Goal: Task Accomplishment & Management: Manage account settings

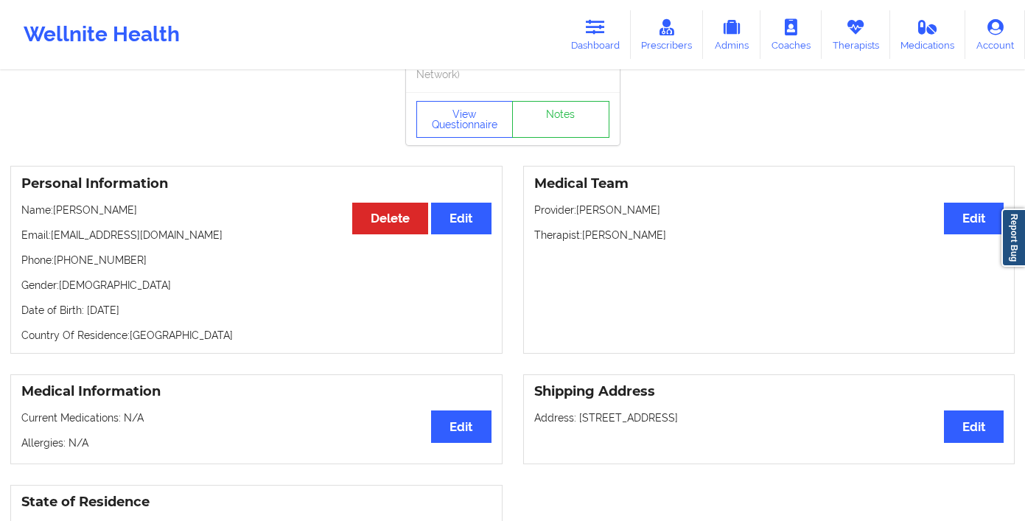
drag, startPoint x: 0, startPoint y: 0, endPoint x: 558, endPoint y: 40, distance: 559.9
click at [552, 41] on div "Wellnite Health Dashboard Prescribers Admins Coaches Therapists Medications Acc…" at bounding box center [512, 34] width 1025 height 59
click at [582, 35] on link "Dashboard" at bounding box center [595, 34] width 71 height 49
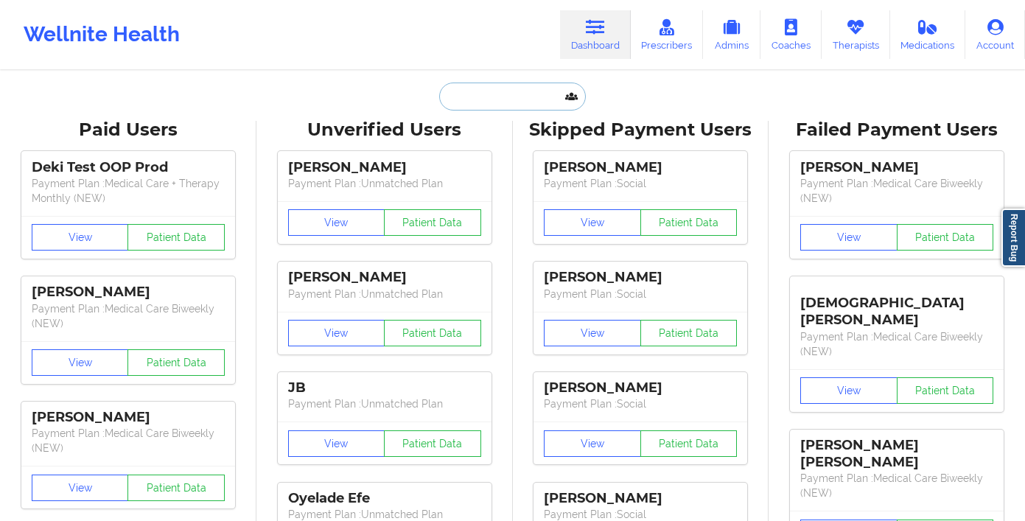
click at [460, 85] on input "text" at bounding box center [512, 97] width 146 height 28
click at [505, 85] on input "text" at bounding box center [512, 97] width 146 height 28
paste input "[PERSON_NAME]"
type input "[PERSON_NAME]"
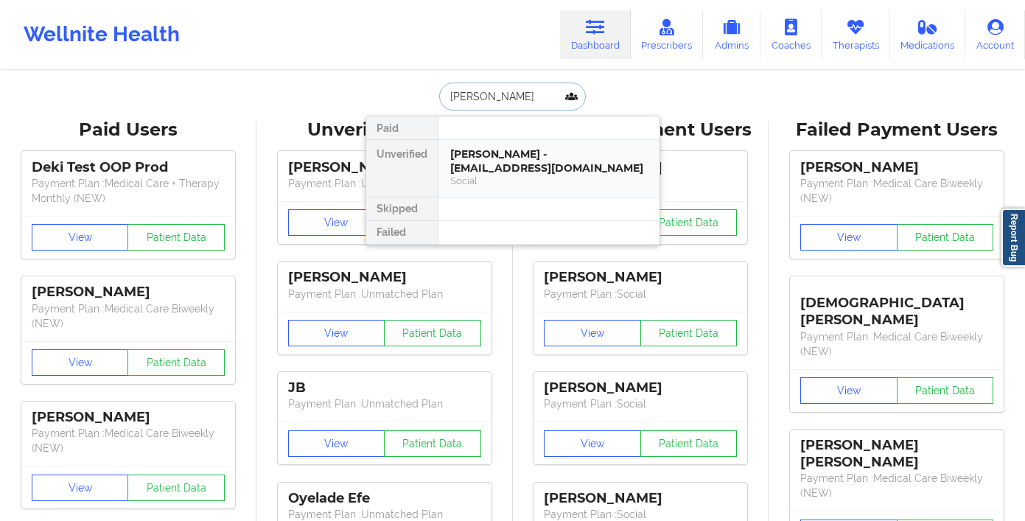
click at [488, 161] on div "[PERSON_NAME] - [EMAIL_ADDRESS][DOMAIN_NAME]" at bounding box center [548, 160] width 197 height 27
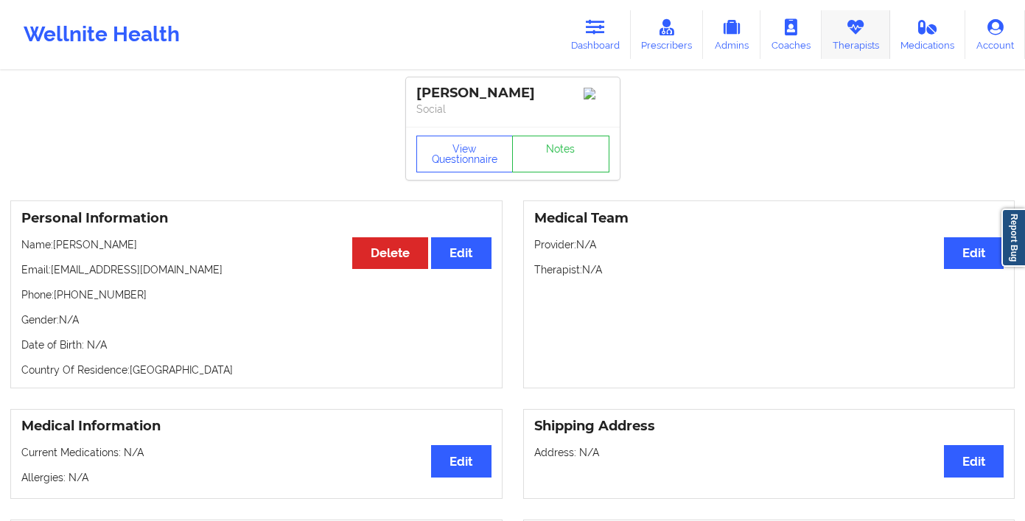
click at [856, 45] on link "Therapists" at bounding box center [855, 34] width 69 height 49
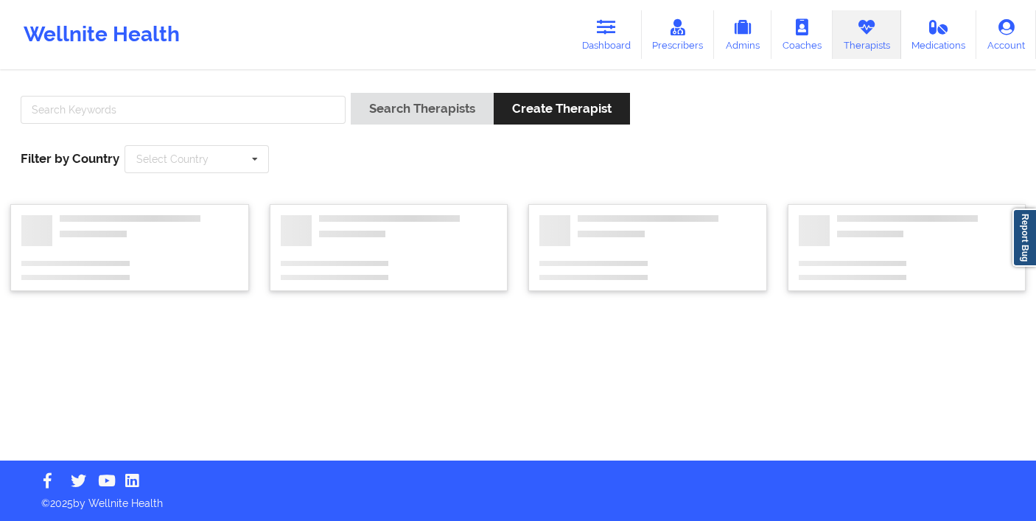
drag, startPoint x: 600, startPoint y: 39, endPoint x: 555, endPoint y: 60, distance: 48.8
click at [600, 39] on link "Dashboard" at bounding box center [606, 34] width 71 height 49
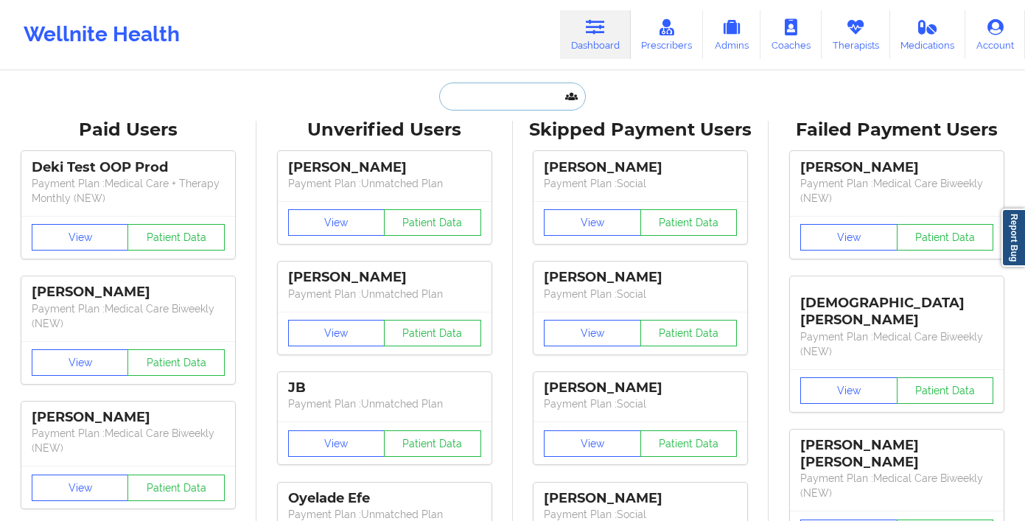
click at [478, 99] on input "text" at bounding box center [512, 97] width 146 height 28
paste input "[PERSON_NAME]"
type input "[PERSON_NAME]"
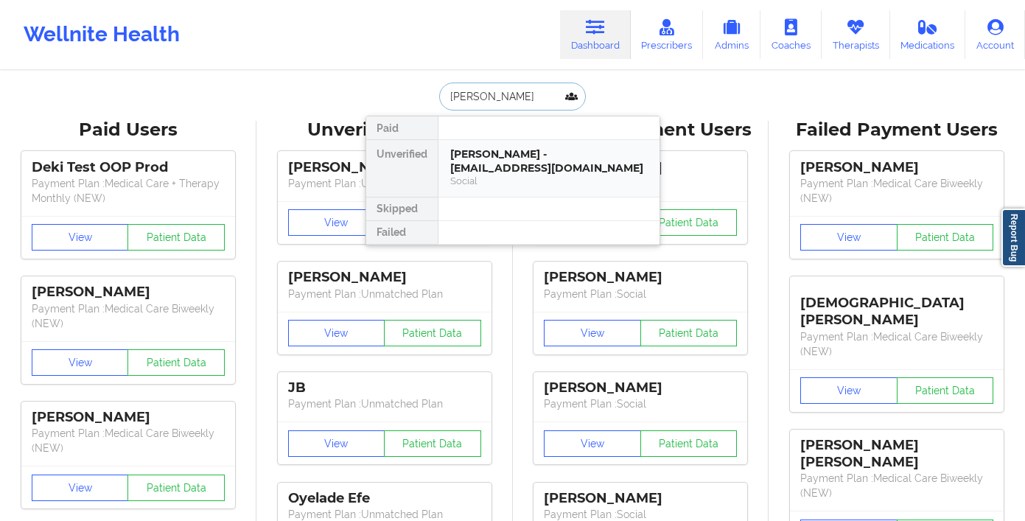
click at [600, 164] on div "[PERSON_NAME] - [EMAIL_ADDRESS][DOMAIN_NAME]" at bounding box center [548, 160] width 197 height 27
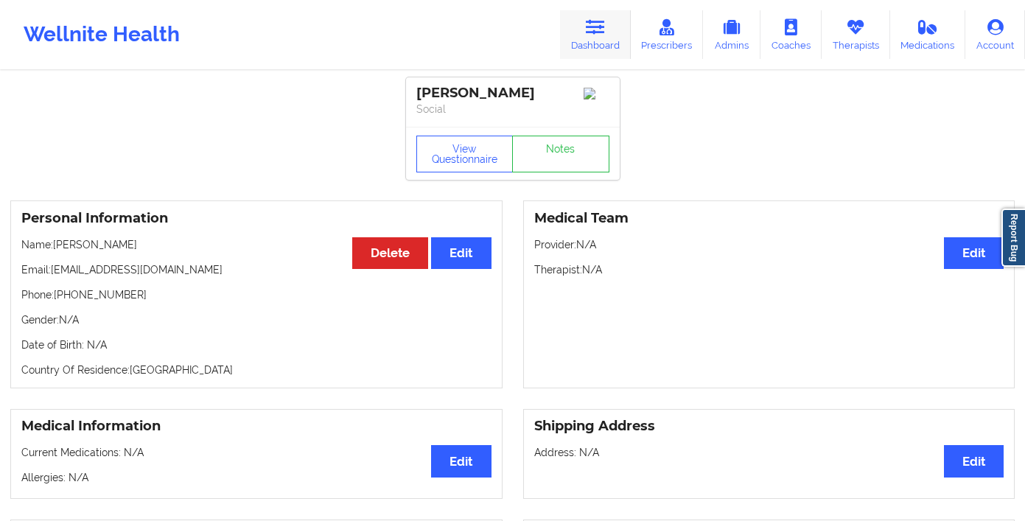
click at [575, 45] on link "Dashboard" at bounding box center [595, 34] width 71 height 49
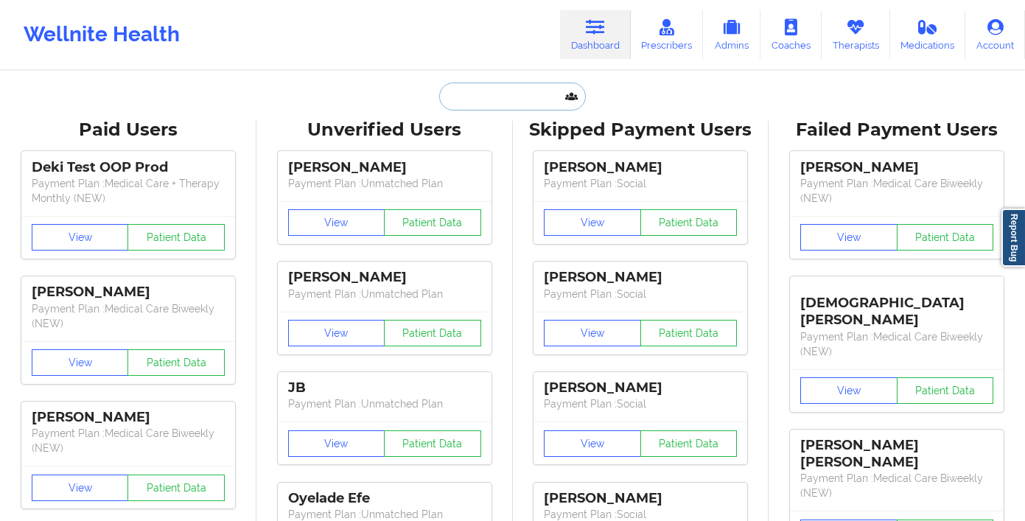
click at [470, 102] on input "text" at bounding box center [512, 97] width 146 height 28
paste input "[PERSON_NAME]"
type input "[PERSON_NAME]"
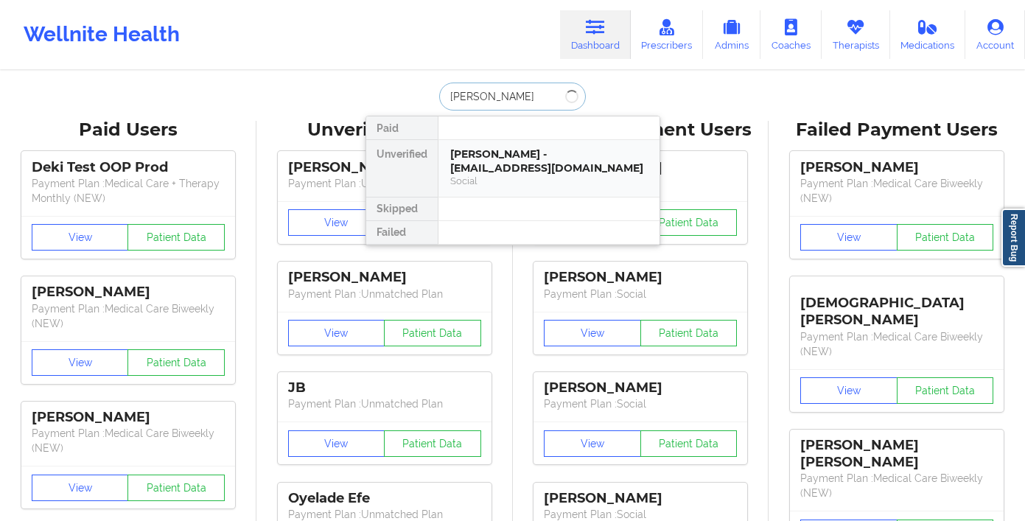
click at [494, 173] on div "[PERSON_NAME] - [EMAIL_ADDRESS][DOMAIN_NAME]" at bounding box center [548, 160] width 197 height 27
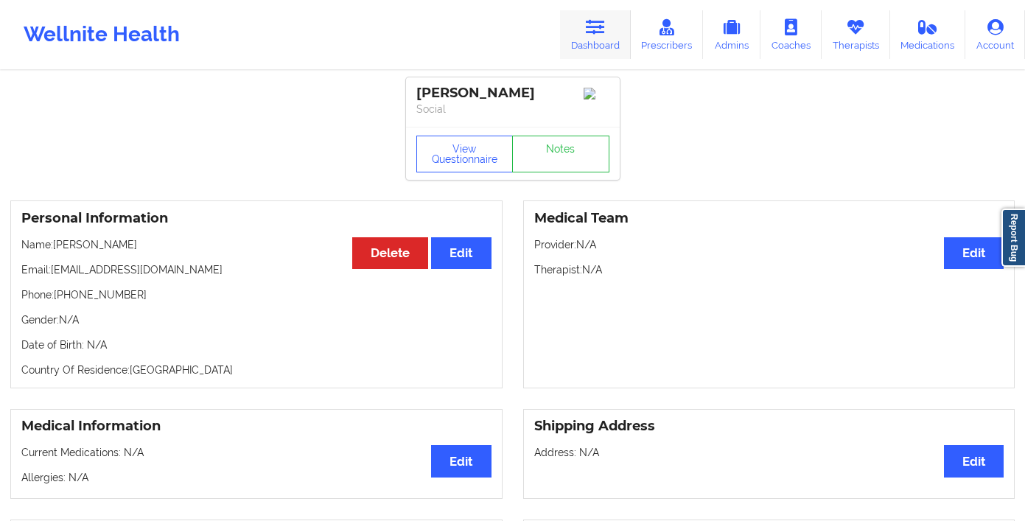
click at [582, 39] on link "Dashboard" at bounding box center [595, 34] width 71 height 49
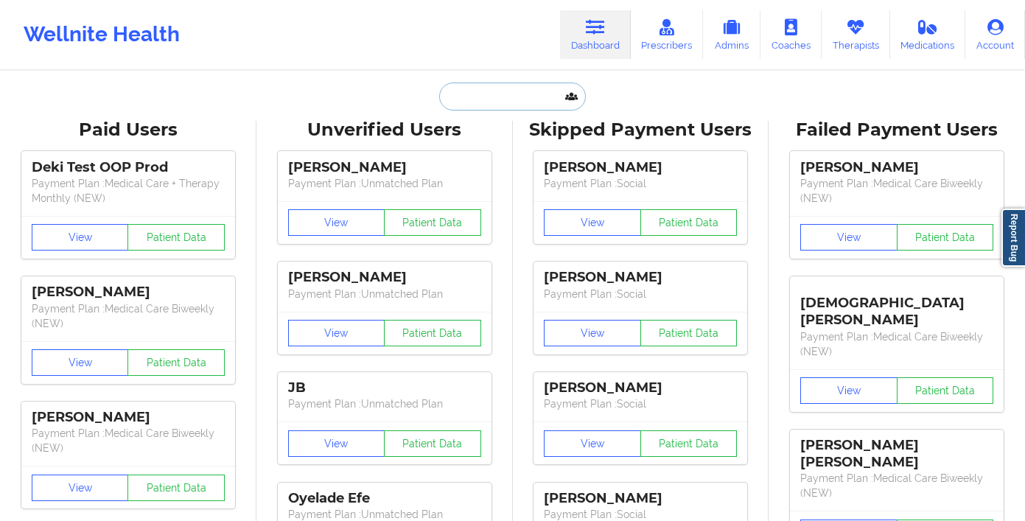
click at [468, 102] on input "text" at bounding box center [512, 97] width 146 height 28
paste input "[PERSON_NAME]"
type input "[PERSON_NAME]"
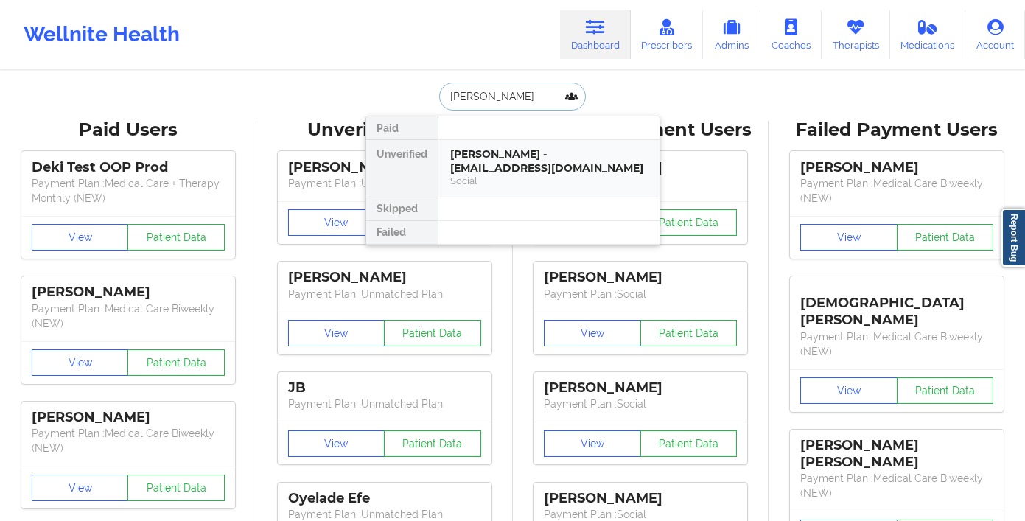
click at [512, 171] on div "[PERSON_NAME] - [EMAIL_ADDRESS][DOMAIN_NAME]" at bounding box center [548, 160] width 197 height 27
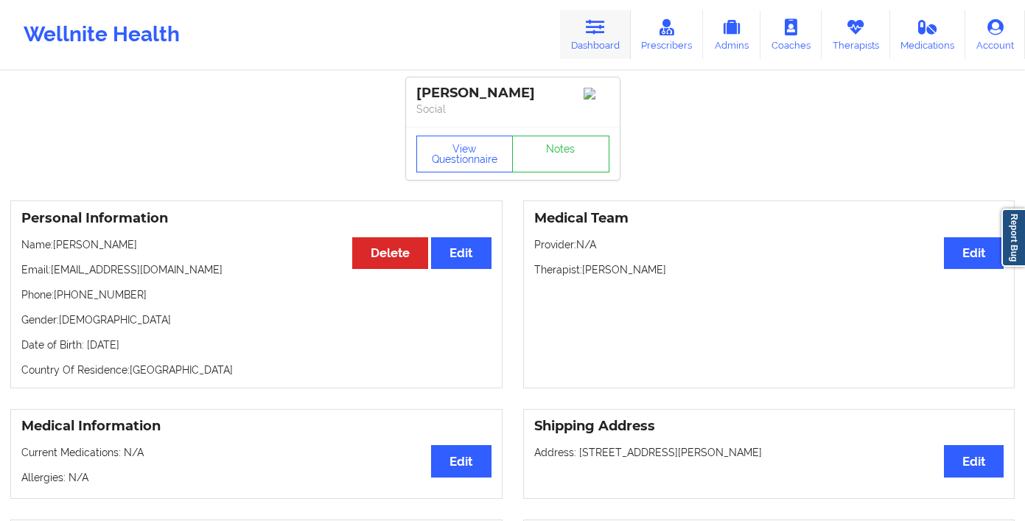
click at [603, 33] on icon at bounding box center [595, 27] width 19 height 16
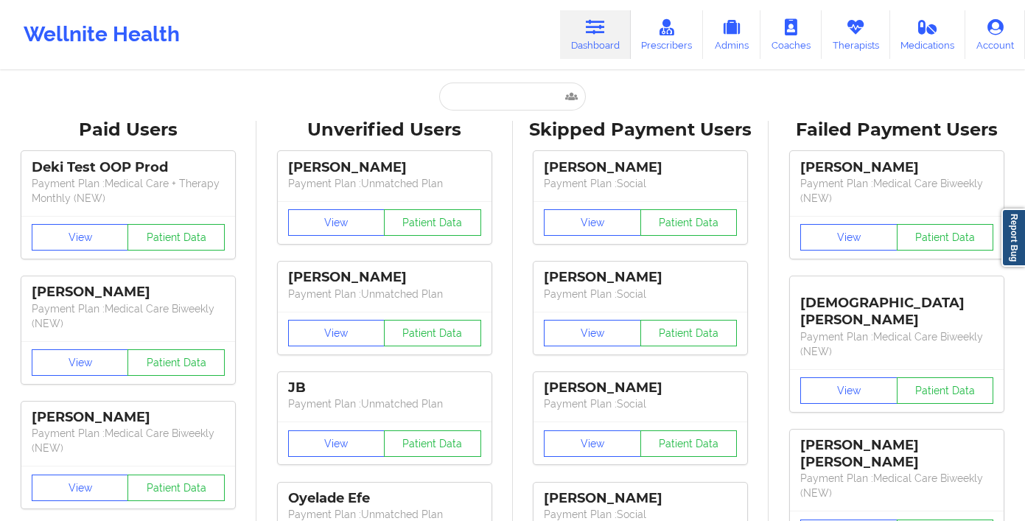
drag, startPoint x: 539, startPoint y: 113, endPoint x: 536, endPoint y: 103, distance: 11.0
click at [531, 96] on input "text" at bounding box center [512, 97] width 146 height 28
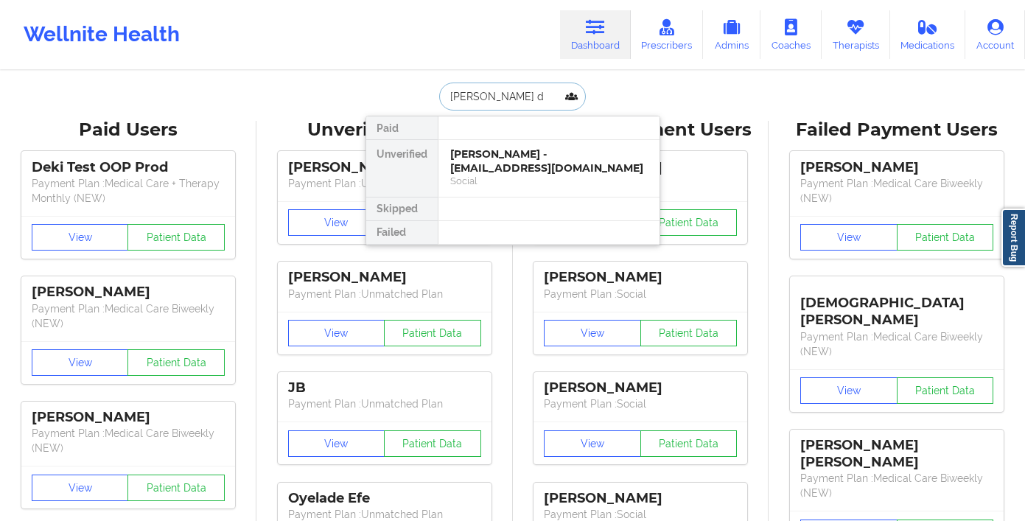
type input "[PERSON_NAME] de"
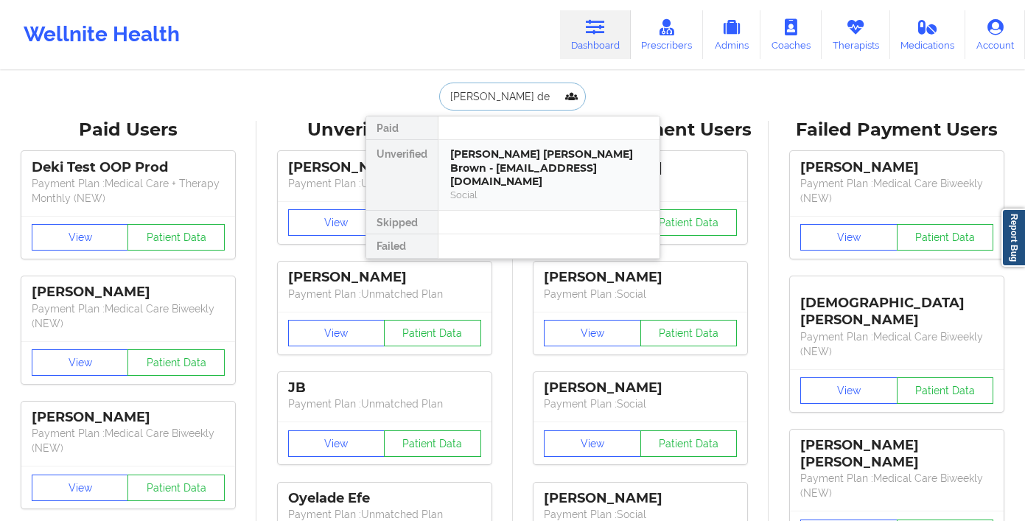
click at [502, 172] on div "[PERSON_NAME] [PERSON_NAME] Brown - [EMAIL_ADDRESS][DOMAIN_NAME]" at bounding box center [548, 167] width 197 height 41
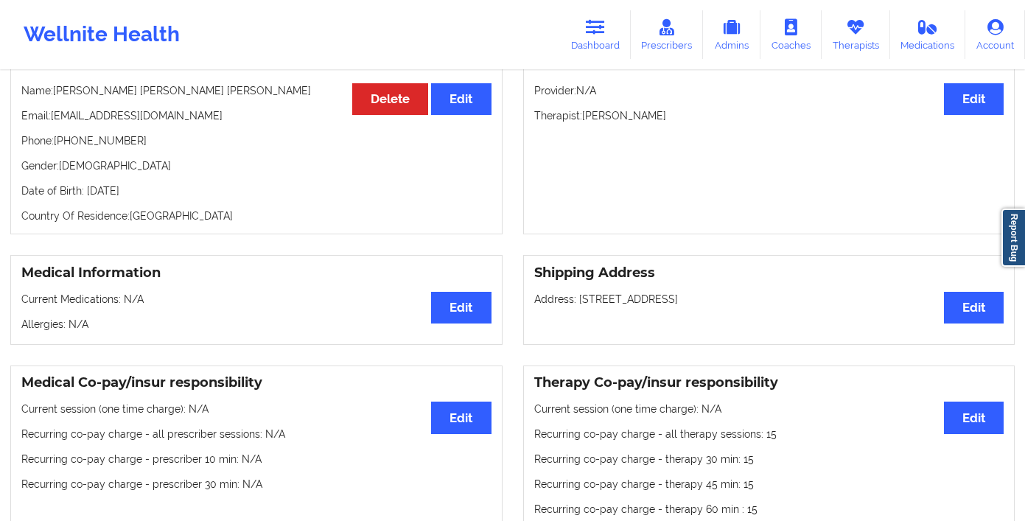
scroll to position [271, 0]
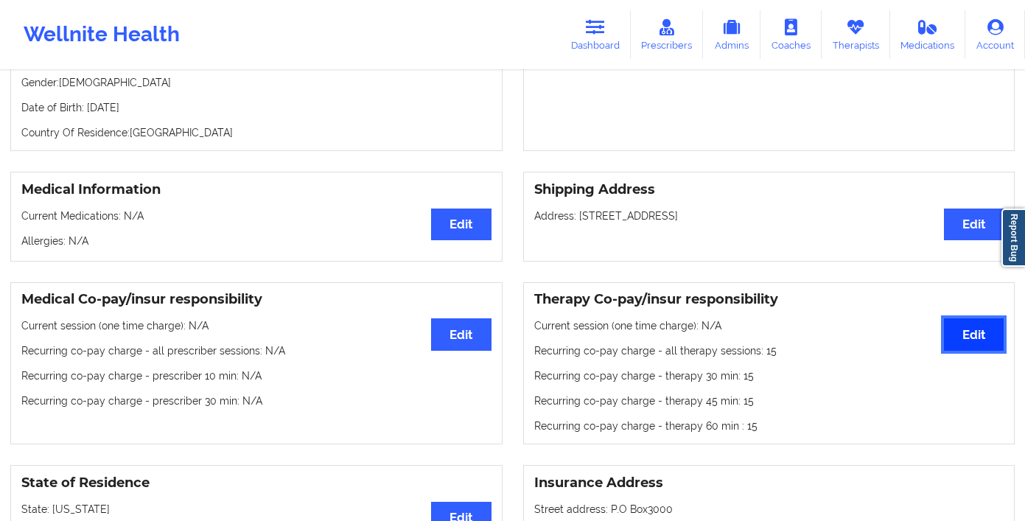
click at [956, 320] on button "Edit" at bounding box center [974, 334] width 60 height 32
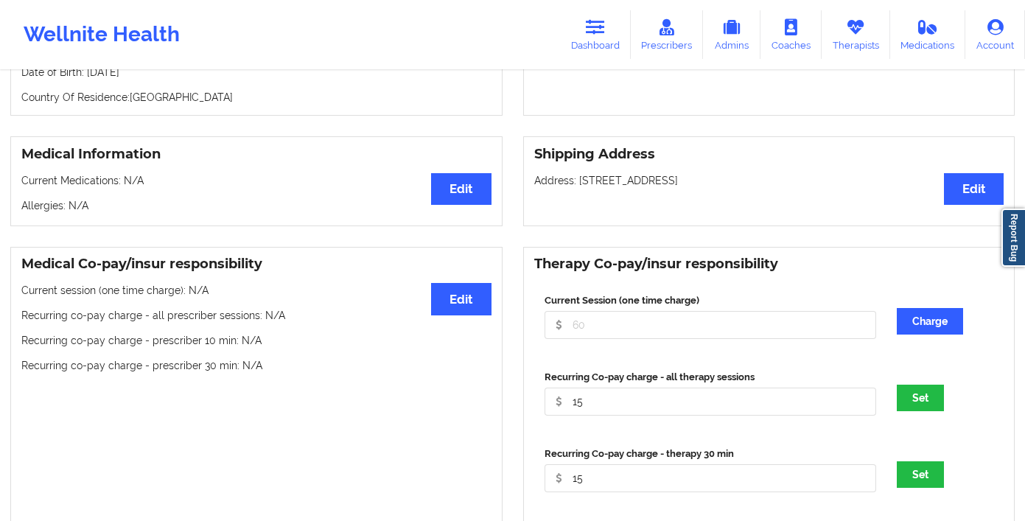
scroll to position [391, 0]
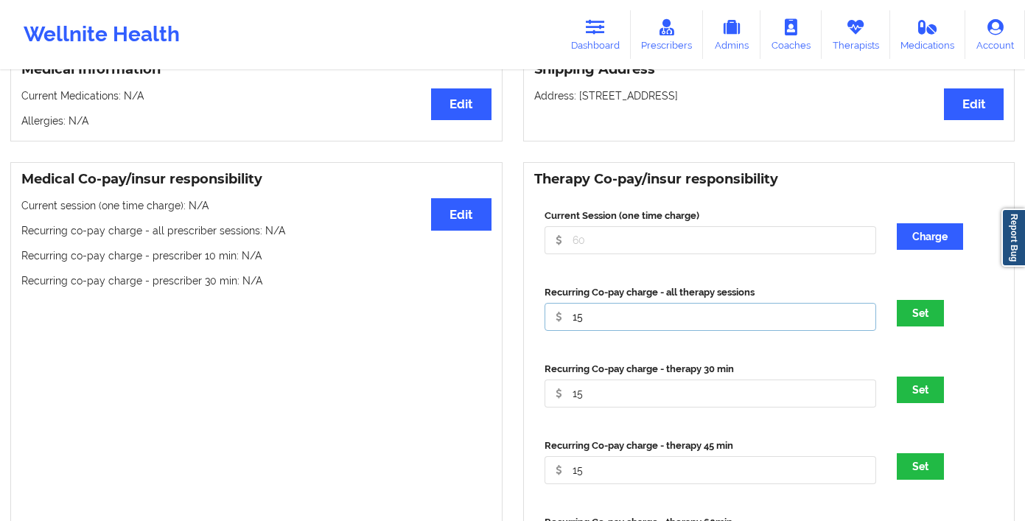
click at [656, 304] on input "15" at bounding box center [710, 317] width 332 height 28
type input "0"
click at [615, 379] on input "15" at bounding box center [710, 393] width 332 height 28
type input "1"
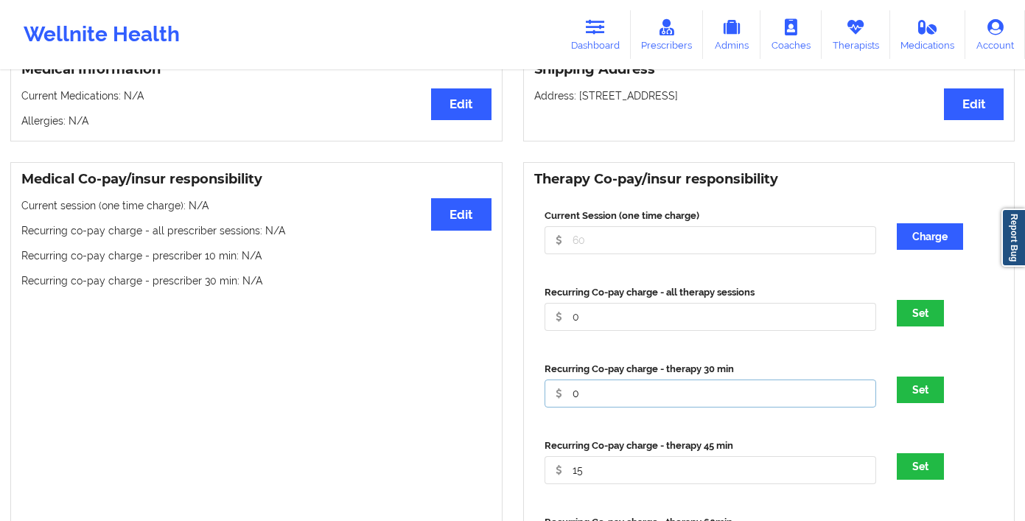
type input "0"
drag, startPoint x: 637, startPoint y: 452, endPoint x: 509, endPoint y: 449, distance: 128.2
click at [511, 452] on div "Medical Co-pay/insur responsibility Edit Current session (one time charge): N/A…" at bounding box center [512, 391] width 1025 height 478
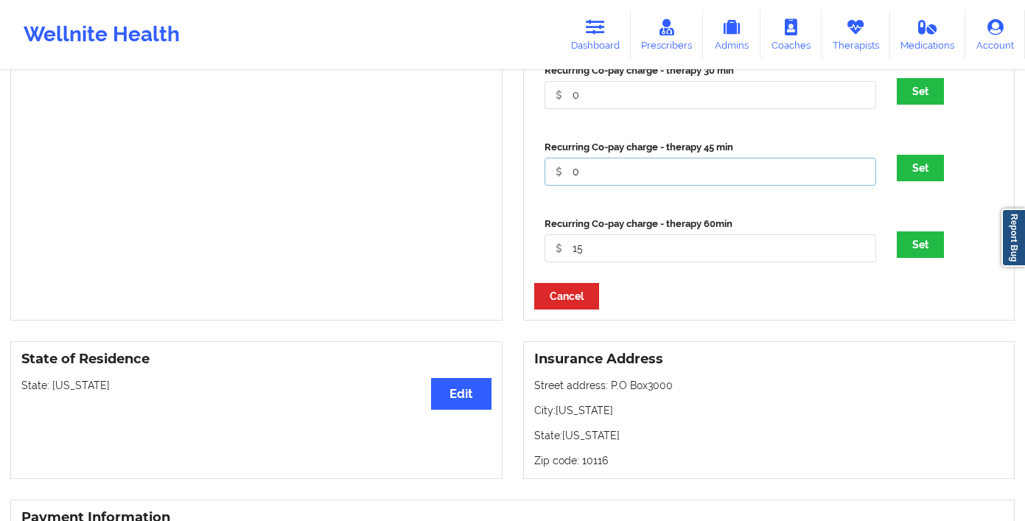
type input "0"
drag, startPoint x: 607, startPoint y: 225, endPoint x: 495, endPoint y: 225, distance: 112.0
click at [497, 225] on div "Medical Co-pay/insur responsibility Edit Current session (one time charge): N/A…" at bounding box center [512, 92] width 1025 height 478
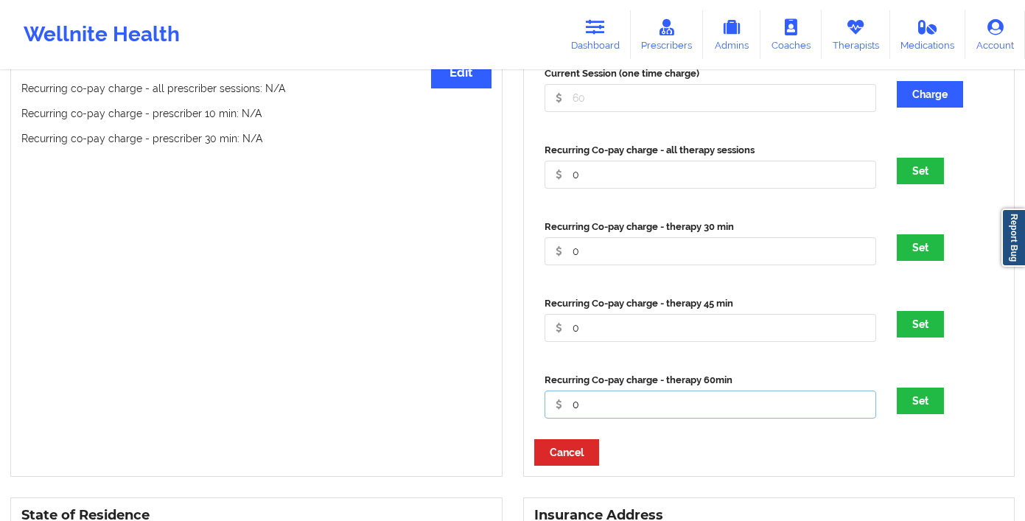
scroll to position [532, 0]
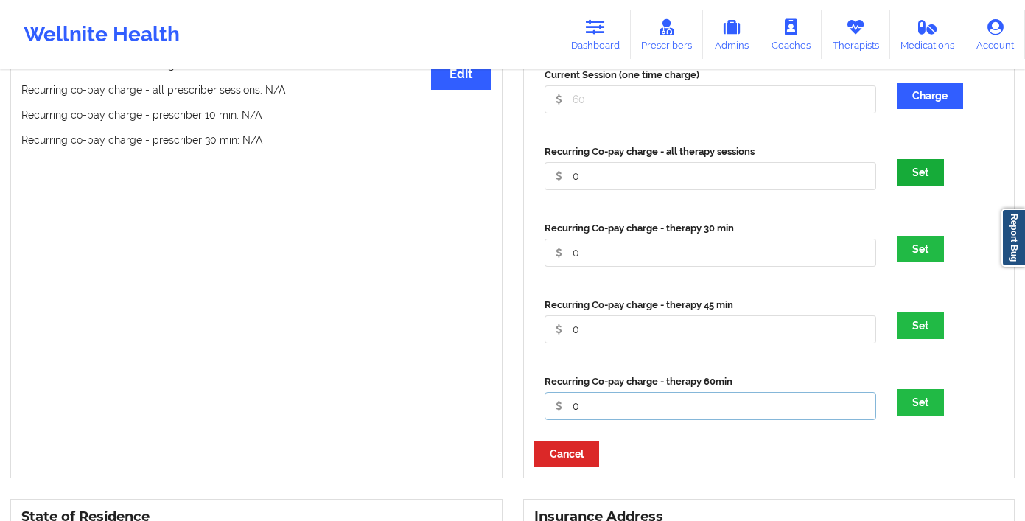
type input "0"
click at [933, 159] on button "Set" at bounding box center [920, 172] width 47 height 27
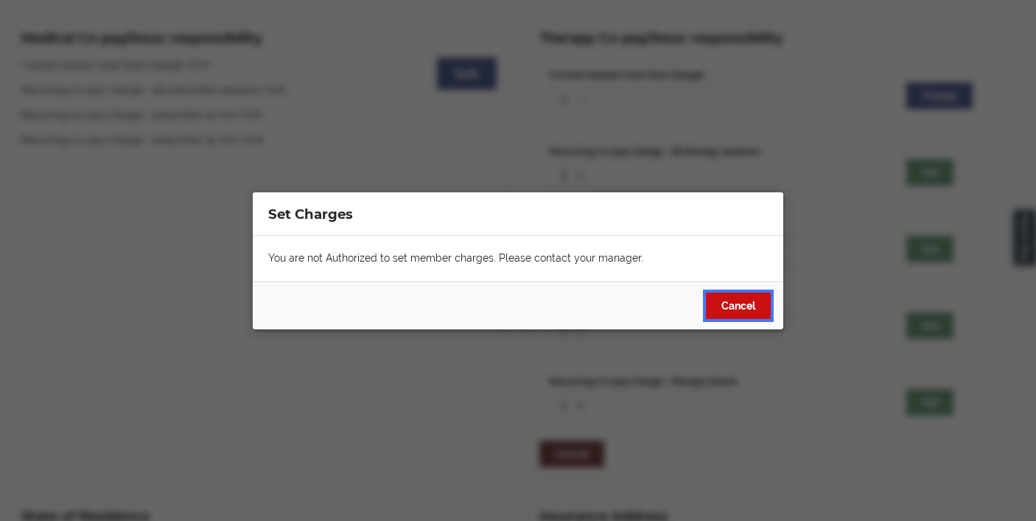
click at [729, 306] on button "Cancel" at bounding box center [738, 305] width 65 height 27
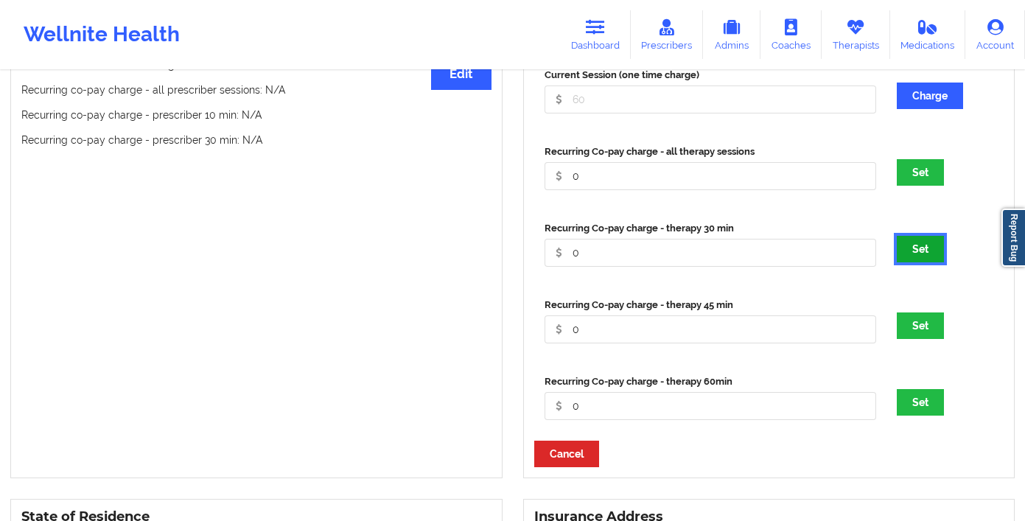
click at [916, 236] on button "Set" at bounding box center [920, 249] width 47 height 27
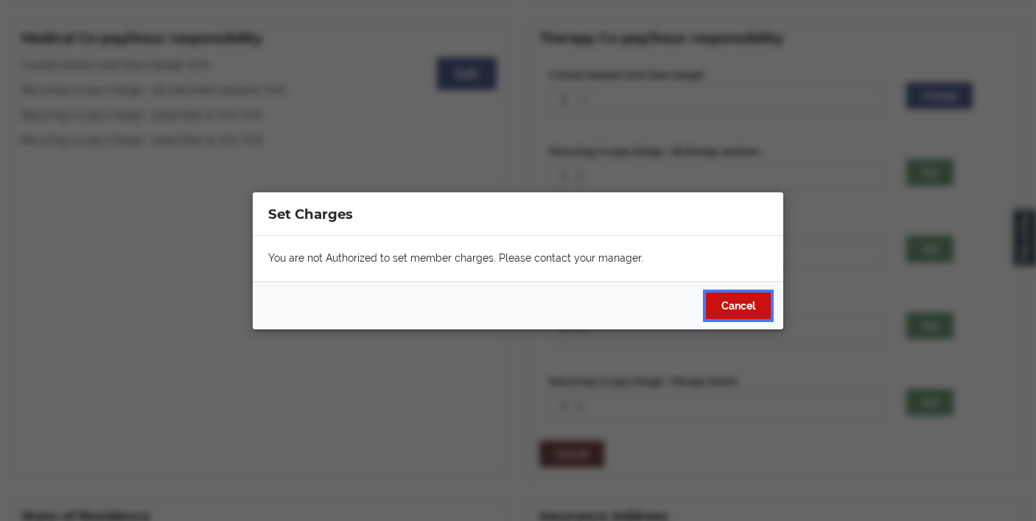
click at [746, 312] on button "Cancel" at bounding box center [738, 305] width 65 height 27
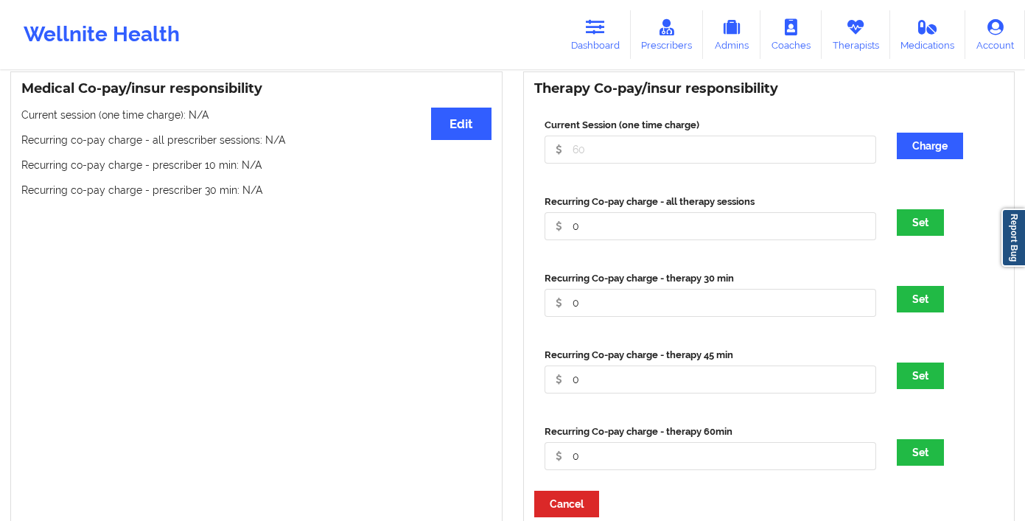
scroll to position [480, 0]
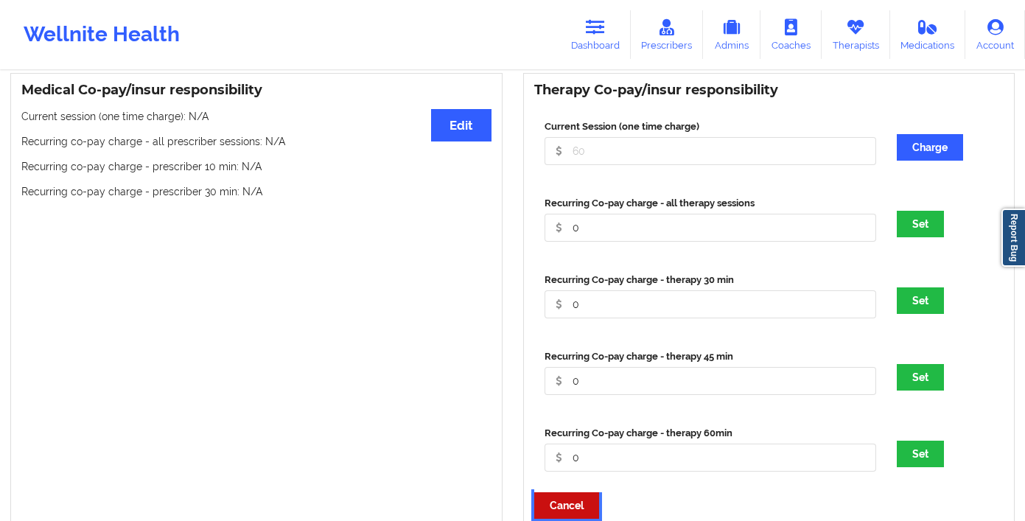
click at [561, 492] on button "Cancel" at bounding box center [566, 505] width 65 height 27
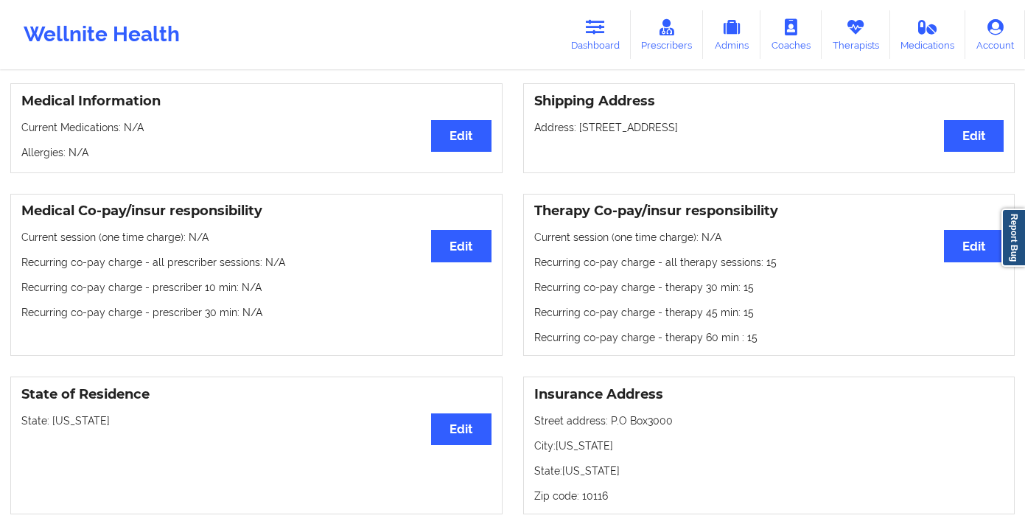
scroll to position [57, 0]
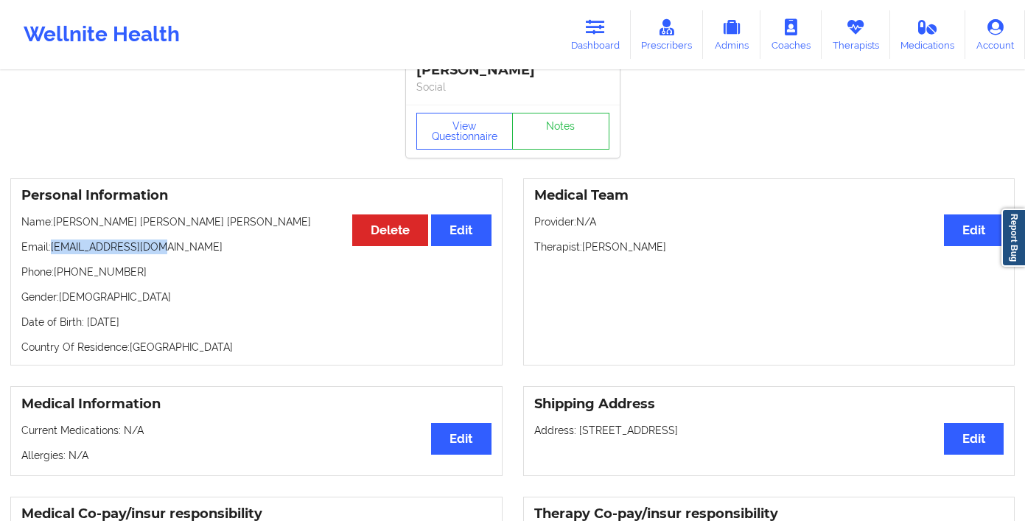
drag, startPoint x: 192, startPoint y: 225, endPoint x: 54, endPoint y: 229, distance: 137.8
click at [54, 239] on p "Email: [EMAIL_ADDRESS][DOMAIN_NAME]" at bounding box center [256, 246] width 470 height 15
copy p "[EMAIL_ADDRESS][DOMAIN_NAME]"
click at [595, 47] on link "Dashboard" at bounding box center [595, 34] width 71 height 49
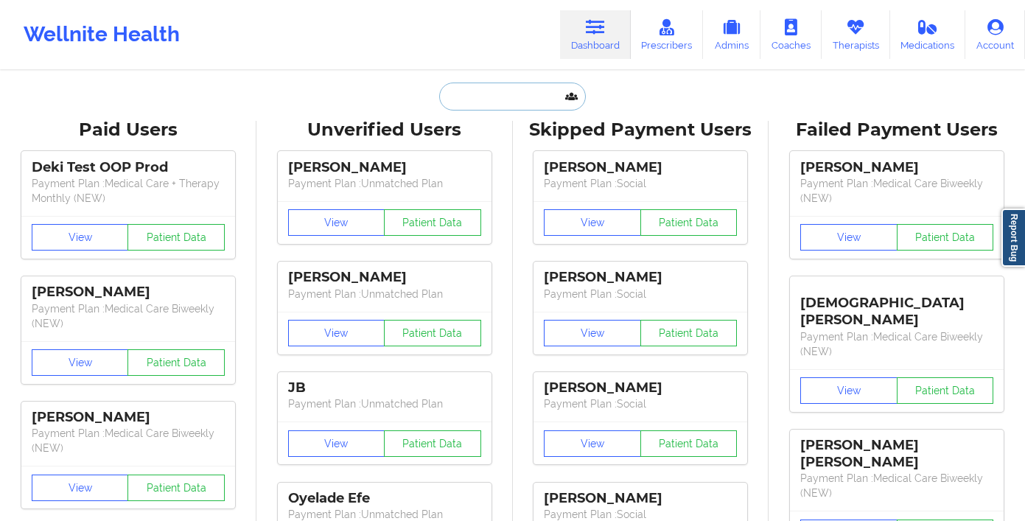
click at [494, 97] on input "text" at bounding box center [512, 97] width 146 height 28
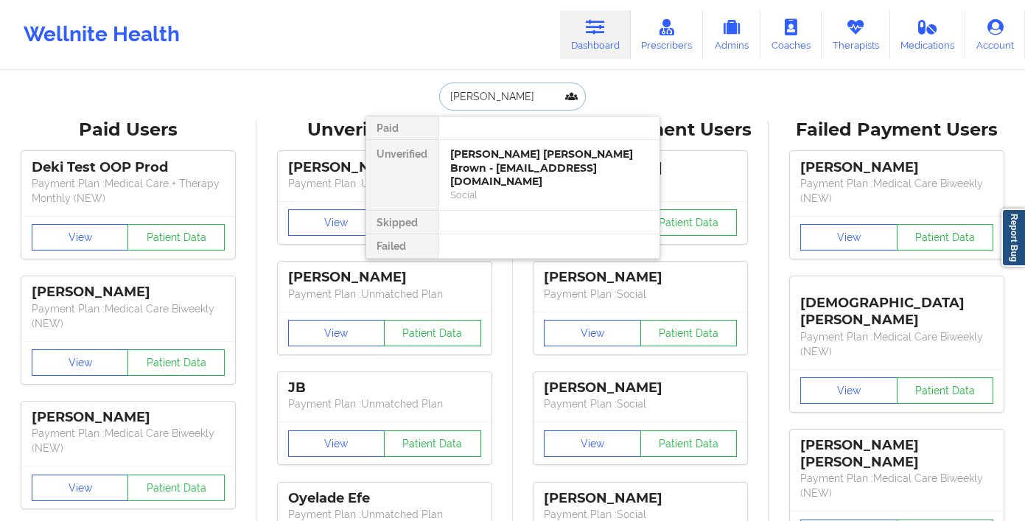
type input "[PERSON_NAME]"
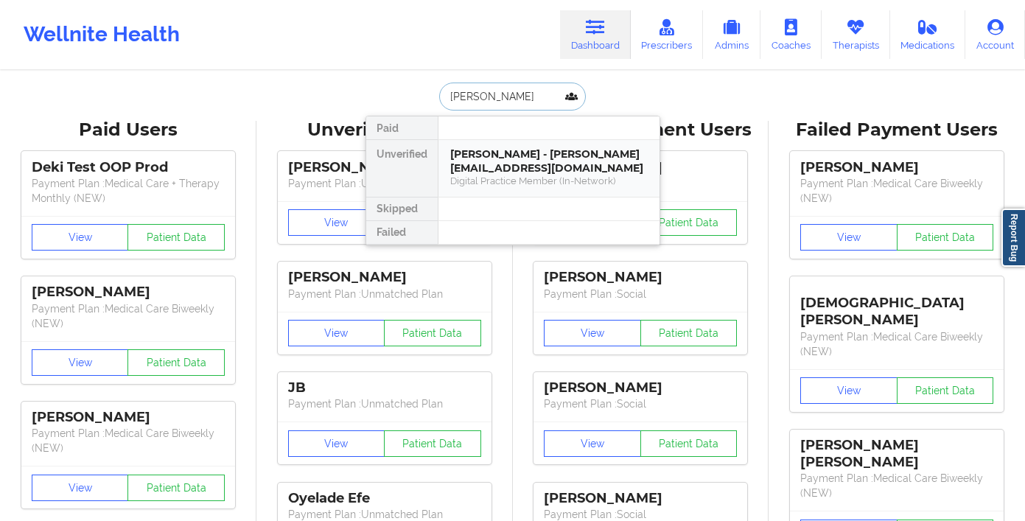
click at [518, 179] on div "Digital Practice Member (In-Network)" at bounding box center [548, 181] width 197 height 13
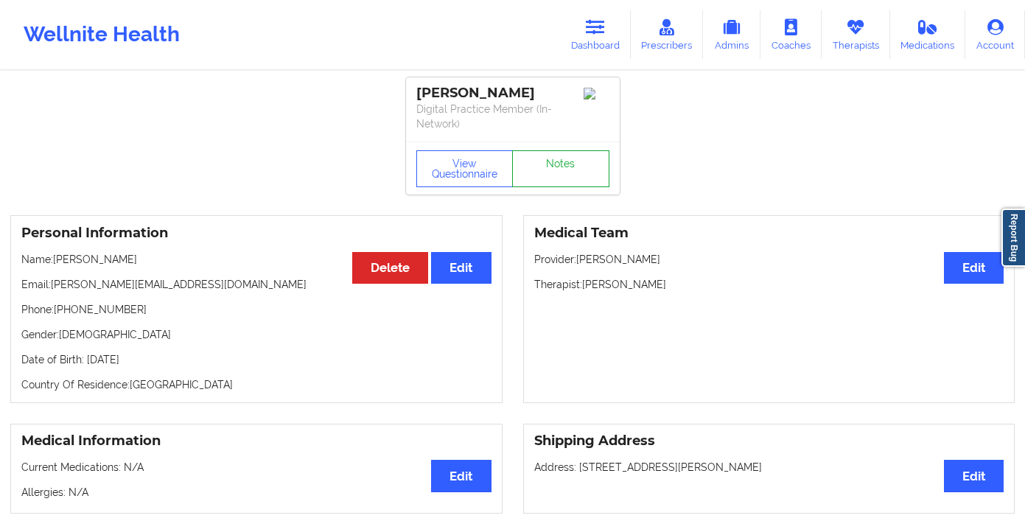
click at [559, 175] on link "Notes" at bounding box center [560, 168] width 97 height 37
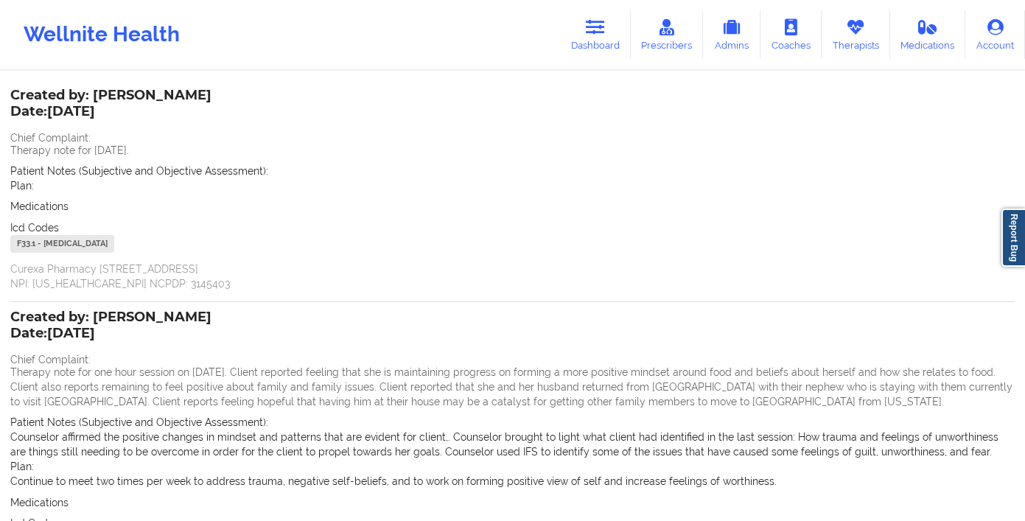
scroll to position [195, 0]
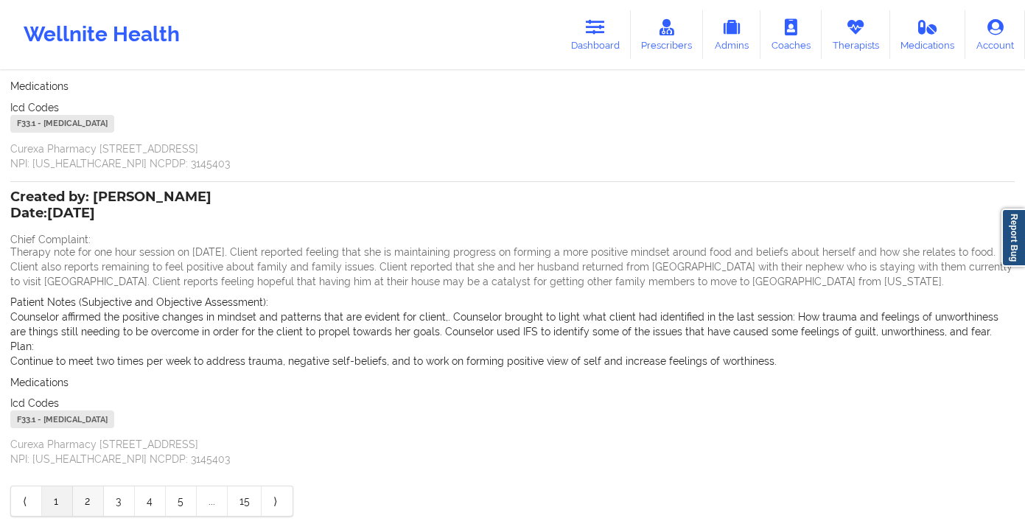
click at [90, 506] on link "2" at bounding box center [88, 500] width 31 height 29
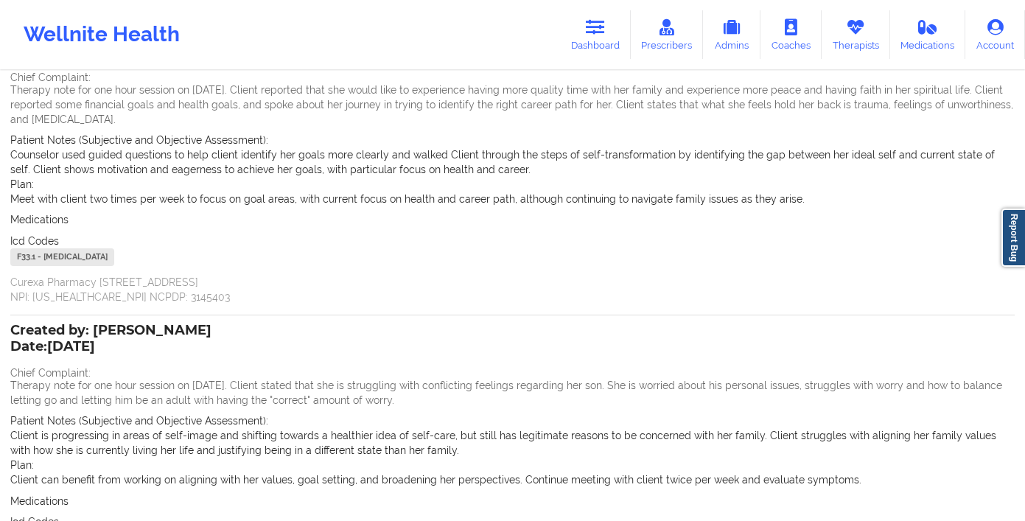
scroll to position [320, 0]
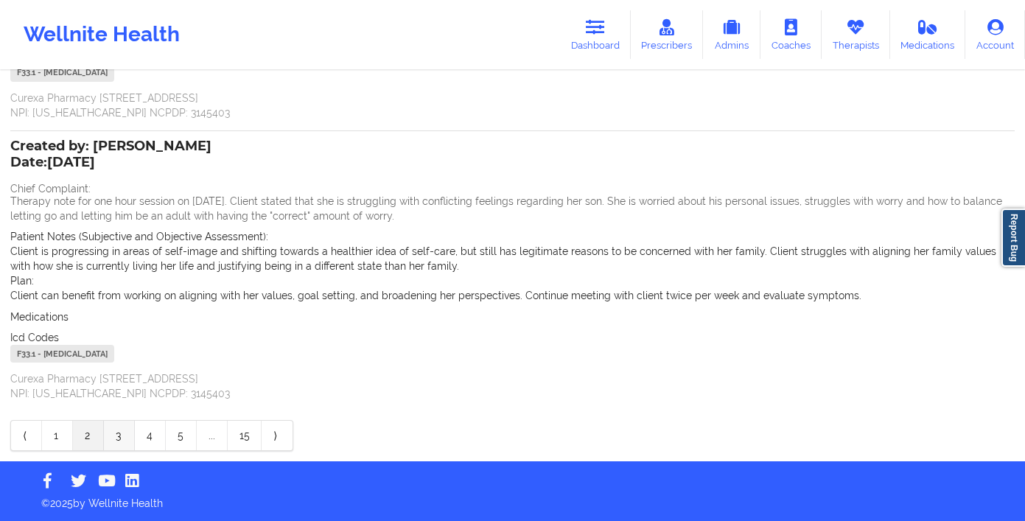
click at [119, 436] on link "3" at bounding box center [119, 435] width 31 height 29
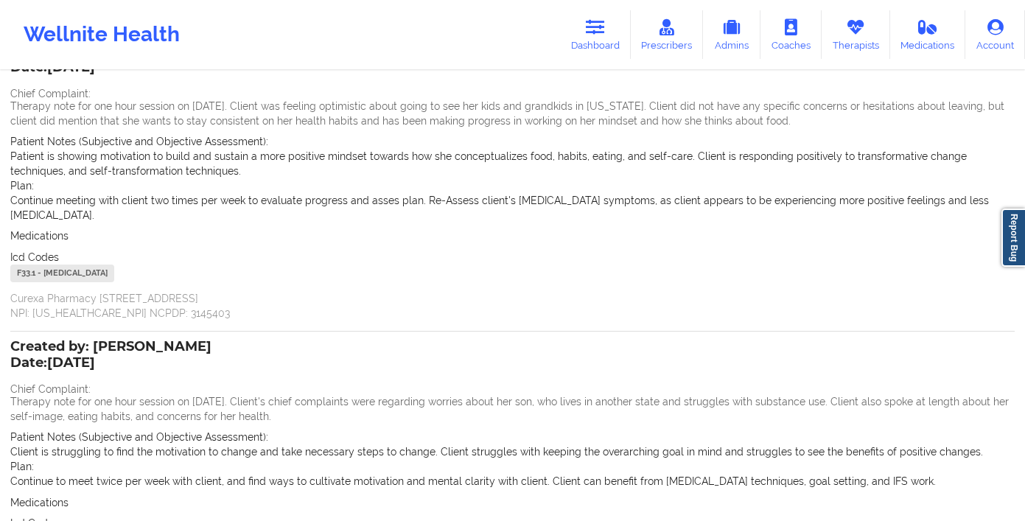
scroll to position [122, 0]
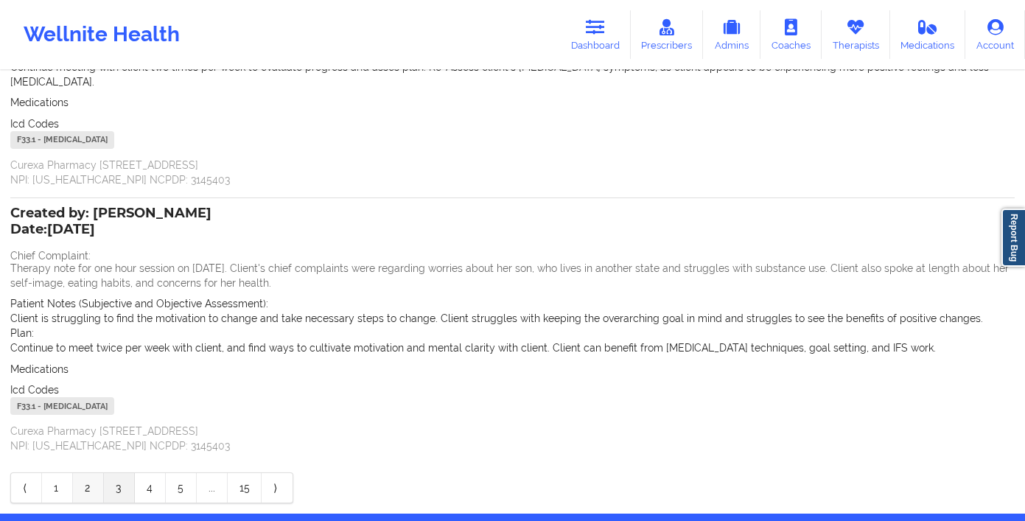
click at [94, 476] on link "2" at bounding box center [88, 487] width 31 height 29
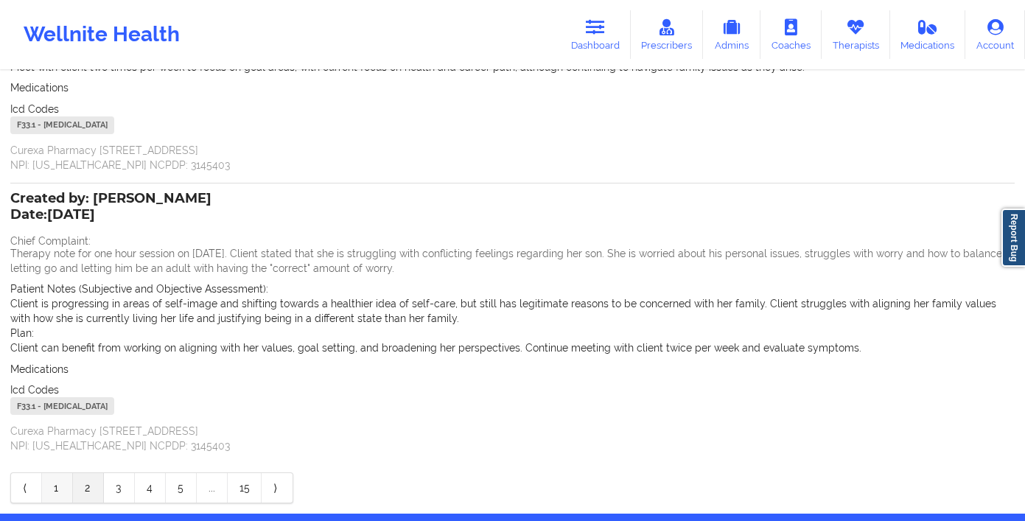
click at [59, 482] on link "1" at bounding box center [57, 487] width 31 height 29
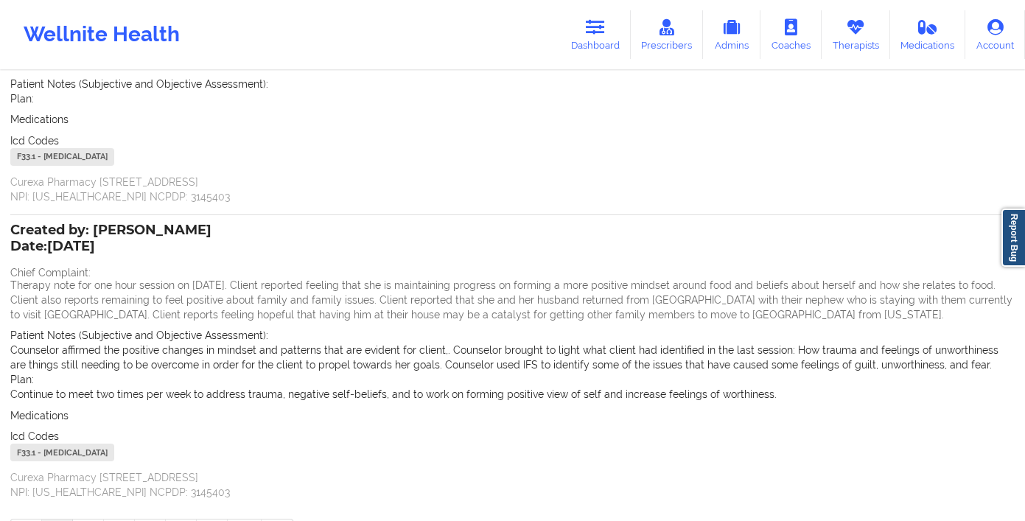
scroll to position [34, 0]
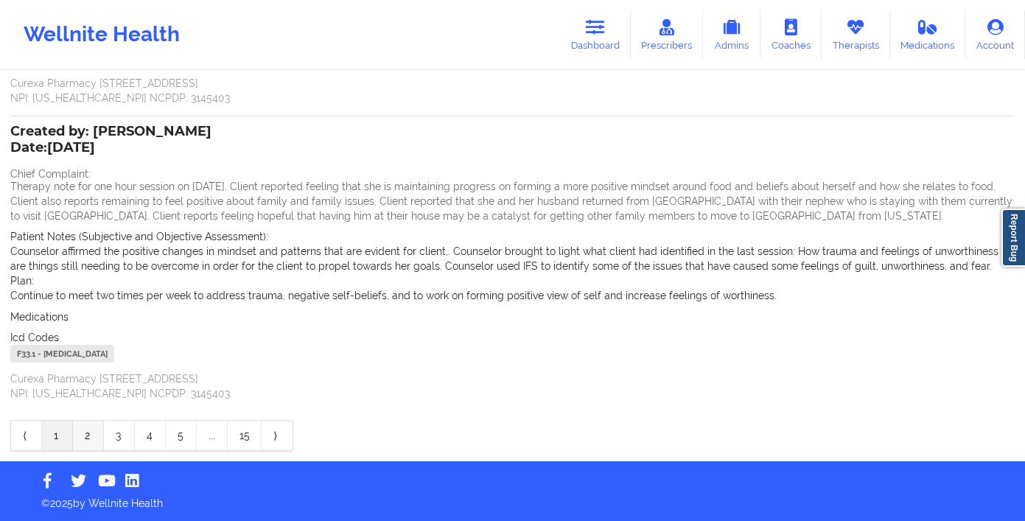
click at [90, 435] on link "2" at bounding box center [88, 435] width 31 height 29
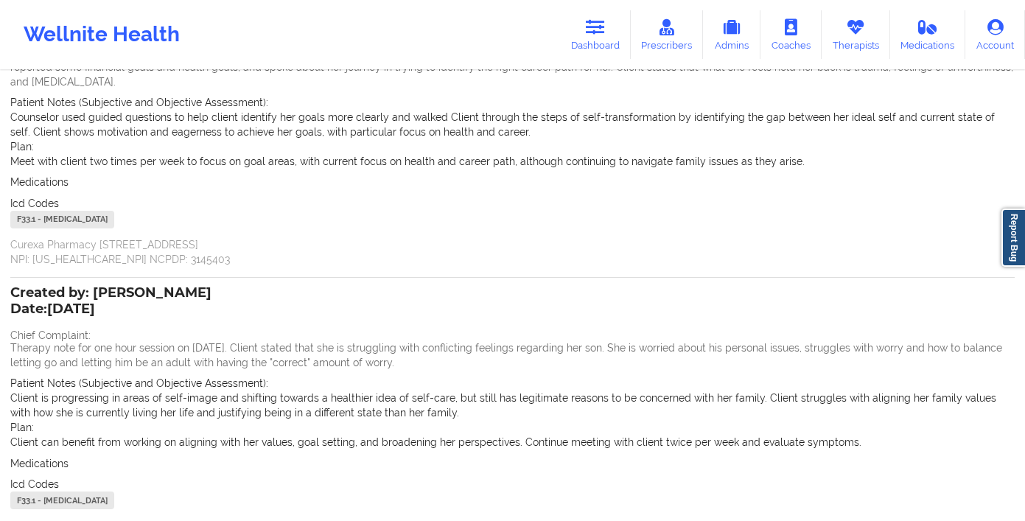
scroll to position [0, 0]
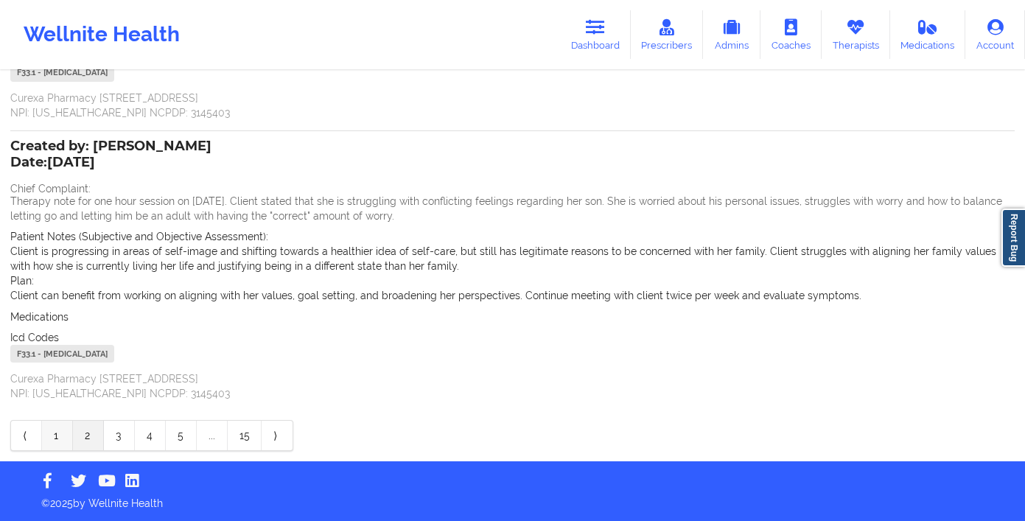
click at [46, 424] on link "1" at bounding box center [57, 435] width 31 height 29
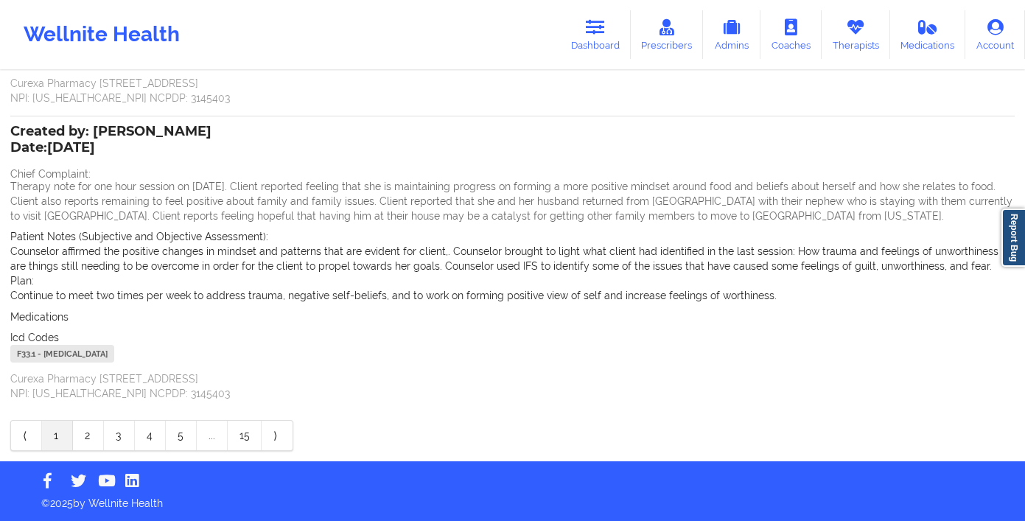
scroll to position [261, 0]
drag, startPoint x: 60, startPoint y: 144, endPoint x: 150, endPoint y: 158, distance: 90.9
click at [150, 156] on p "Date: [DATE]" at bounding box center [110, 148] width 201 height 19
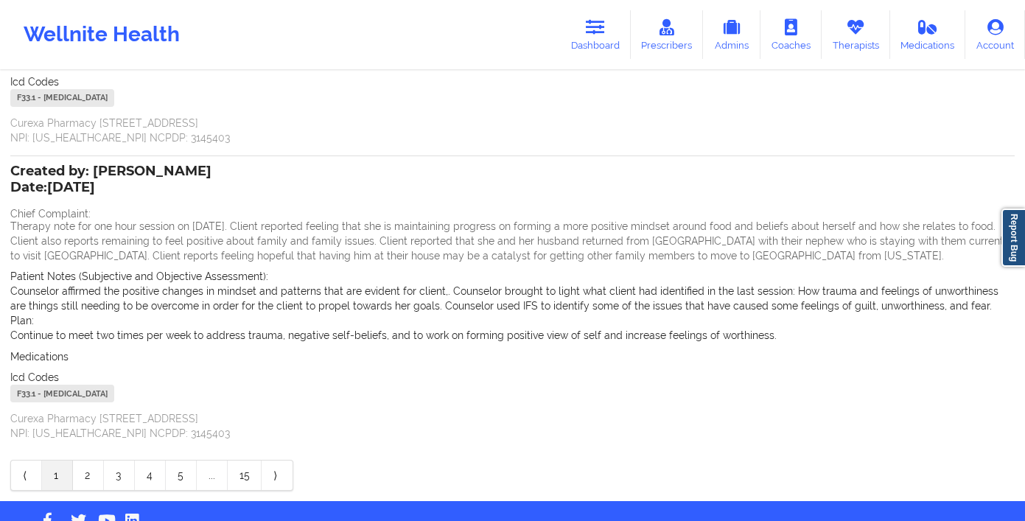
scroll to position [222, 0]
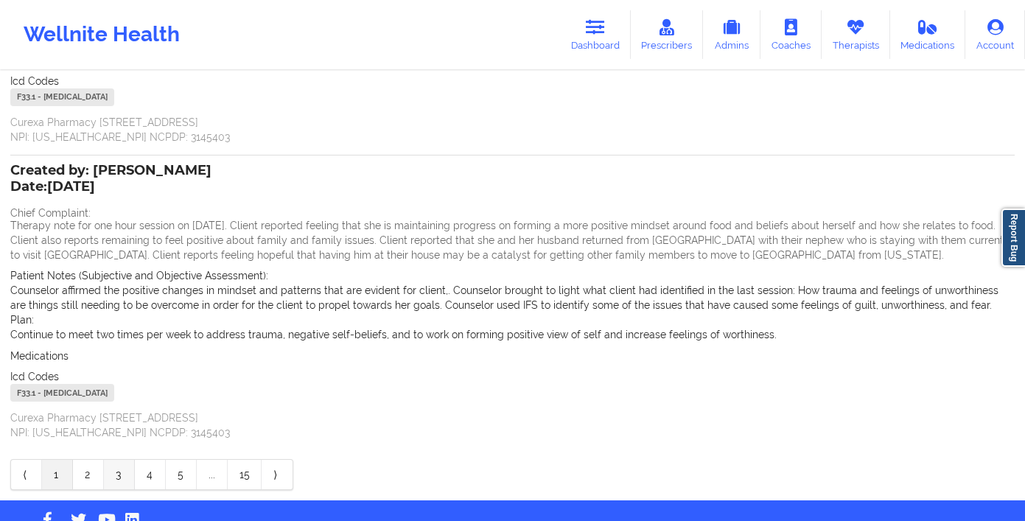
click at [122, 465] on link "3" at bounding box center [119, 474] width 31 height 29
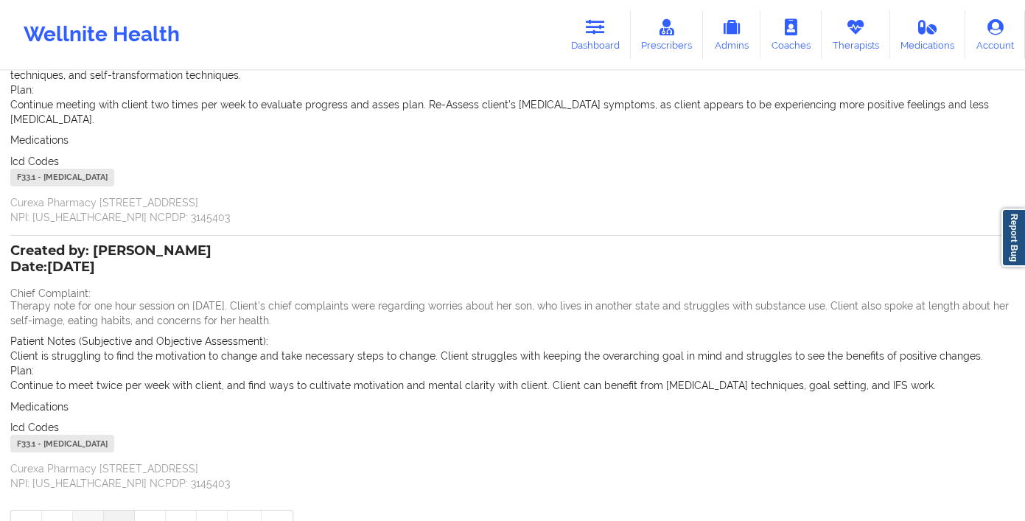
scroll to position [216, 0]
click at [86, 510] on link "2" at bounding box center [88, 524] width 31 height 29
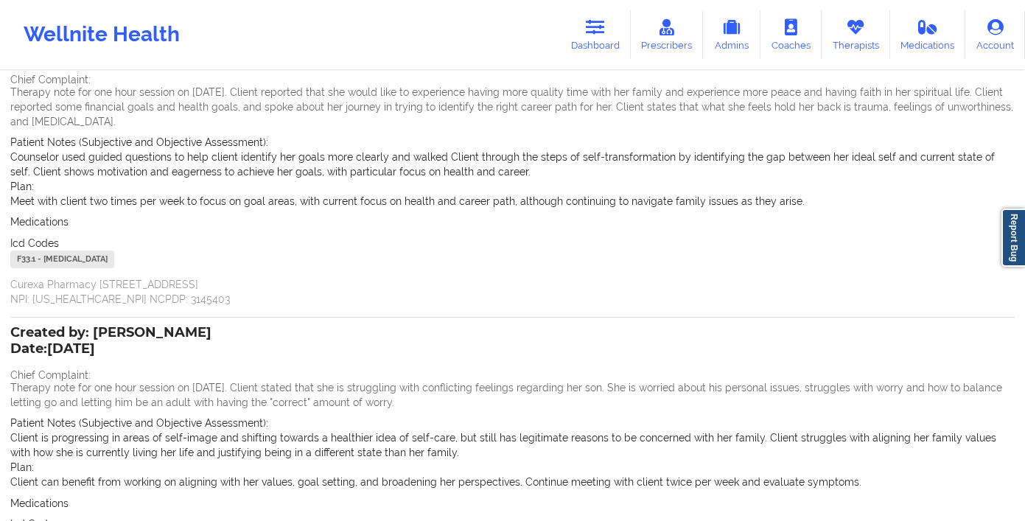
scroll to position [320, 0]
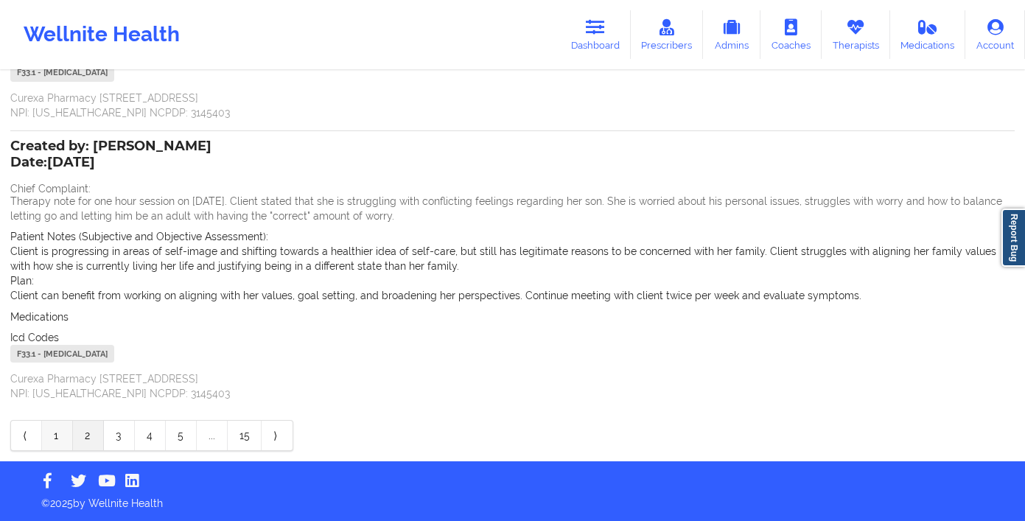
click at [56, 428] on link "1" at bounding box center [57, 435] width 31 height 29
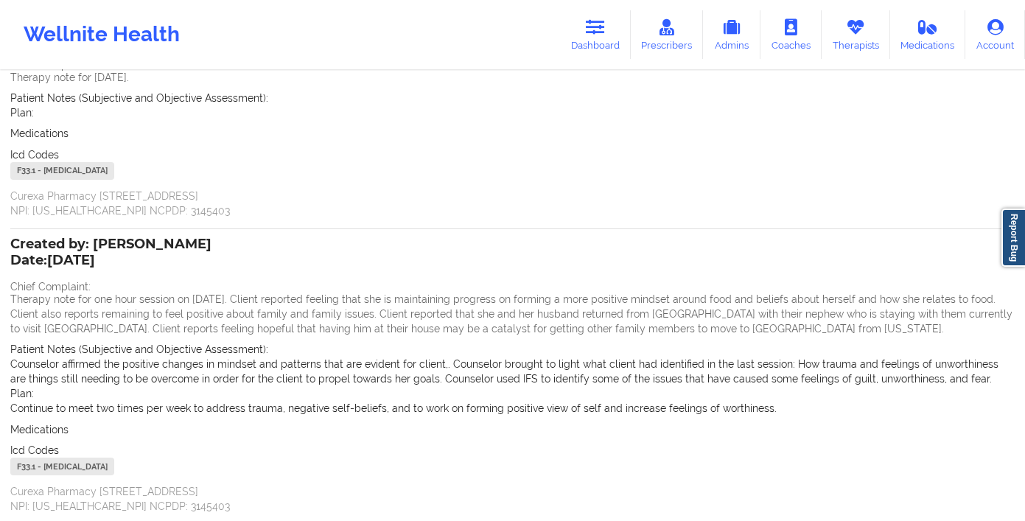
scroll to position [80, 0]
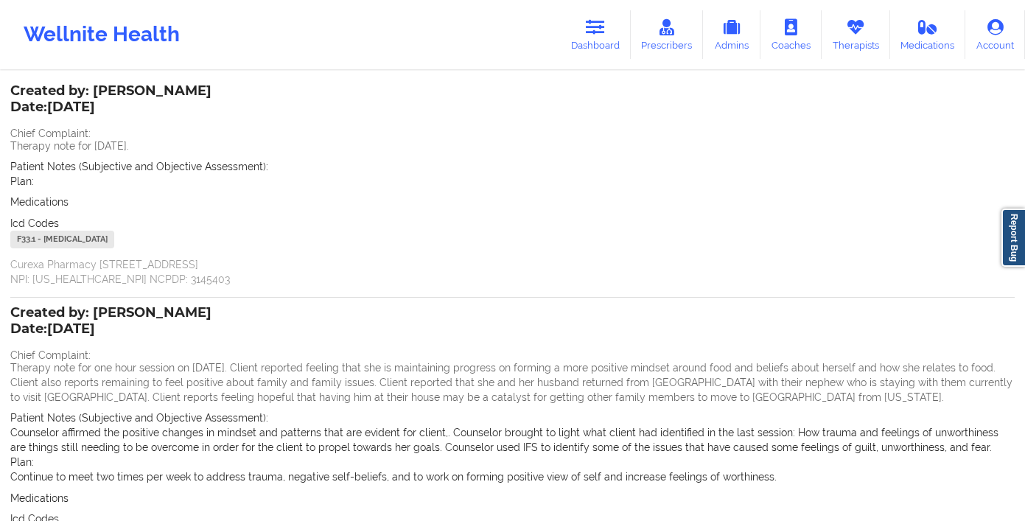
drag, startPoint x: 53, startPoint y: 146, endPoint x: 197, endPoint y: 167, distance: 145.1
click at [151, 147] on p "Therapy note for [DATE]." at bounding box center [512, 146] width 1004 height 15
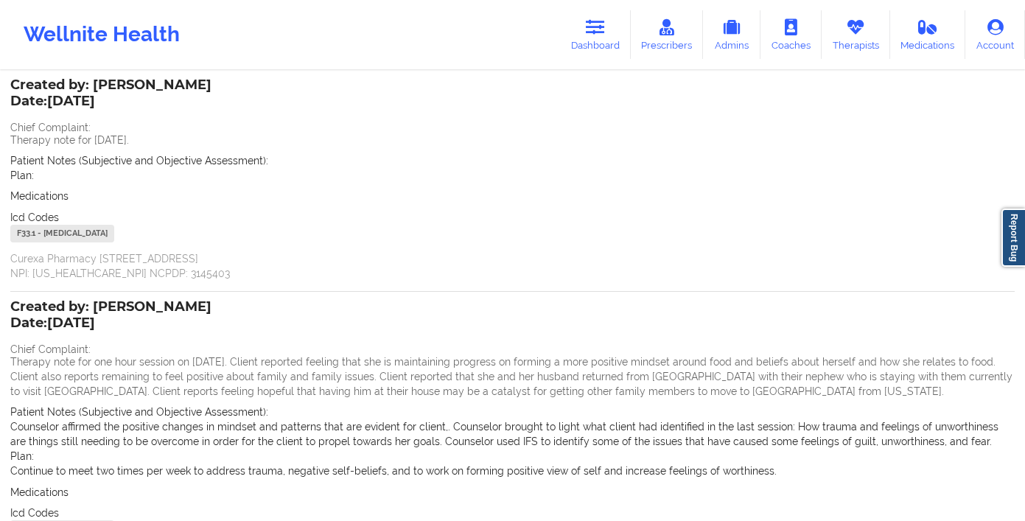
scroll to position [85, 0]
drag, startPoint x: 86, startPoint y: 165, endPoint x: 107, endPoint y: 163, distance: 20.7
click at [92, 165] on span "Patient Notes (Subjective and Objective Assessment):" at bounding box center [139, 161] width 258 height 12
drag, startPoint x: 116, startPoint y: 139, endPoint x: 174, endPoint y: 133, distance: 58.5
click at [174, 133] on p "Therapy note for [DATE]." at bounding box center [512, 140] width 1004 height 15
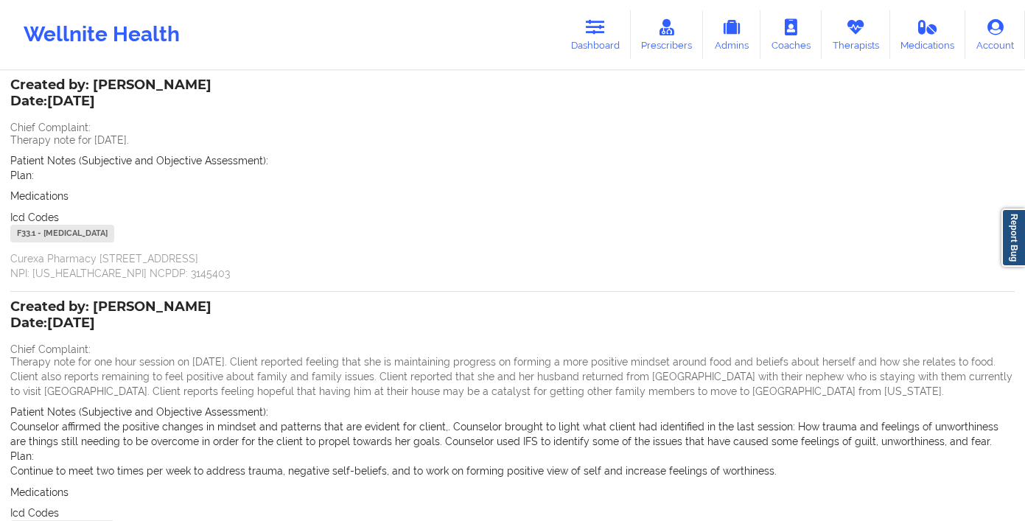
click at [162, 163] on span "Patient Notes (Subjective and Objective Assessment):" at bounding box center [139, 161] width 258 height 12
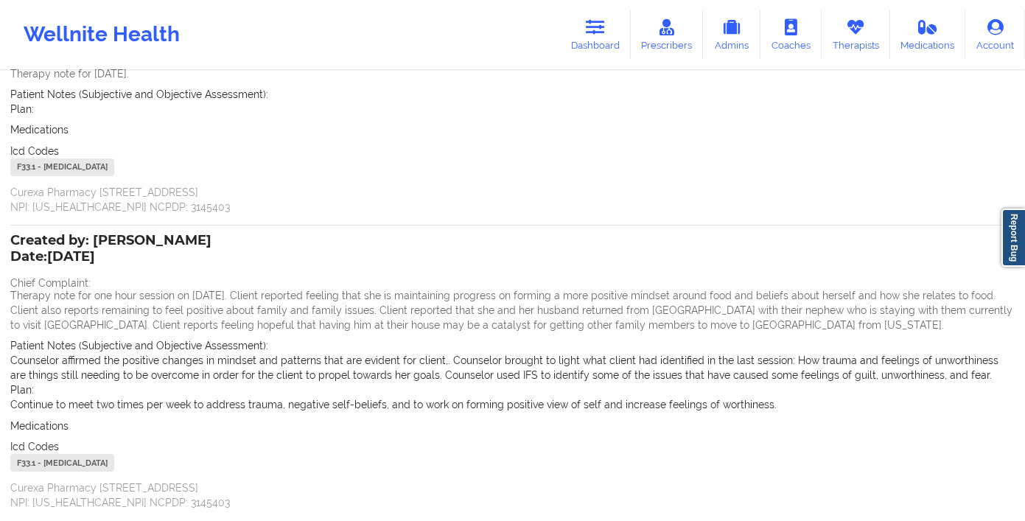
scroll to position [213, 0]
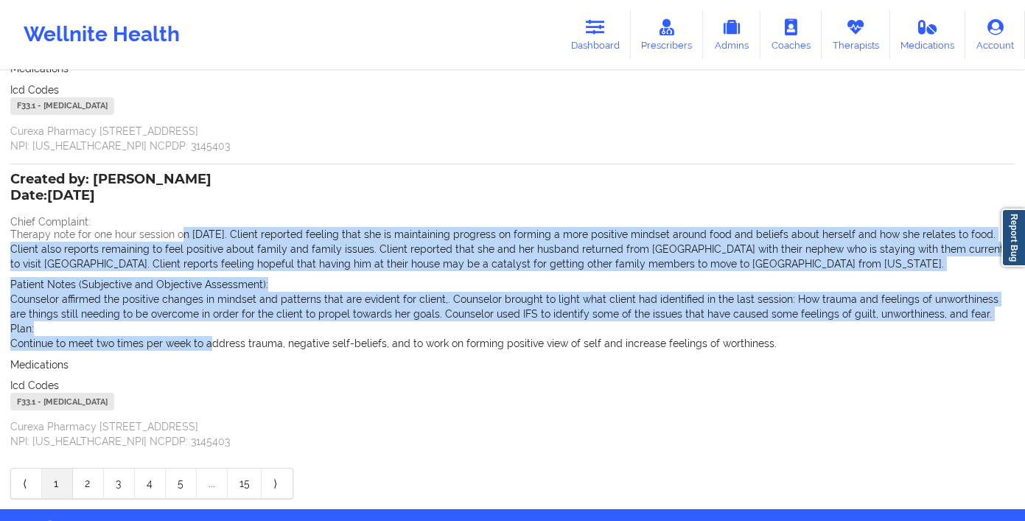
drag, startPoint x: 183, startPoint y: 239, endPoint x: 135, endPoint y: 468, distance: 233.5
click at [206, 364] on div "Created by: [PERSON_NAME] Date: [DATE] Chief Complaint: Therapy note for one ho…" at bounding box center [512, 312] width 1004 height 274
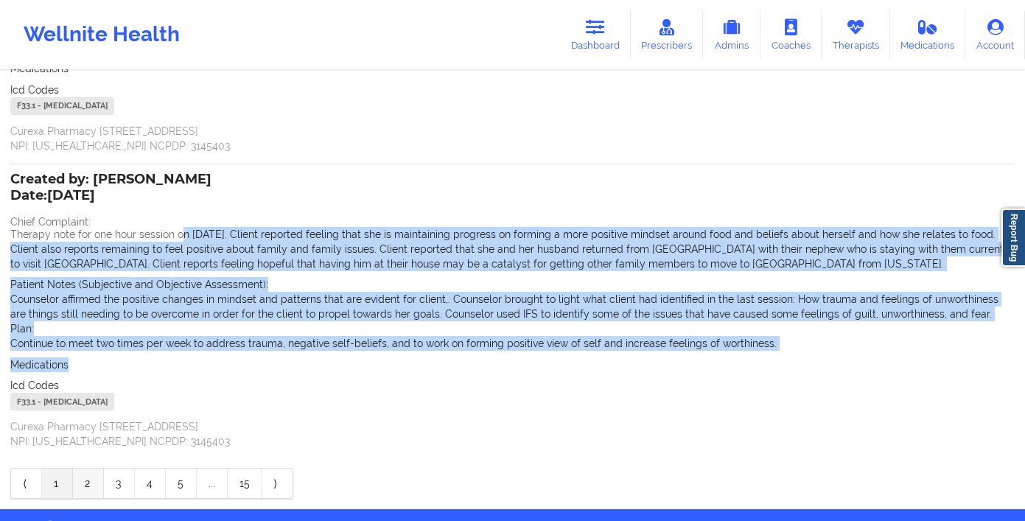
click at [76, 482] on link "2" at bounding box center [88, 483] width 31 height 29
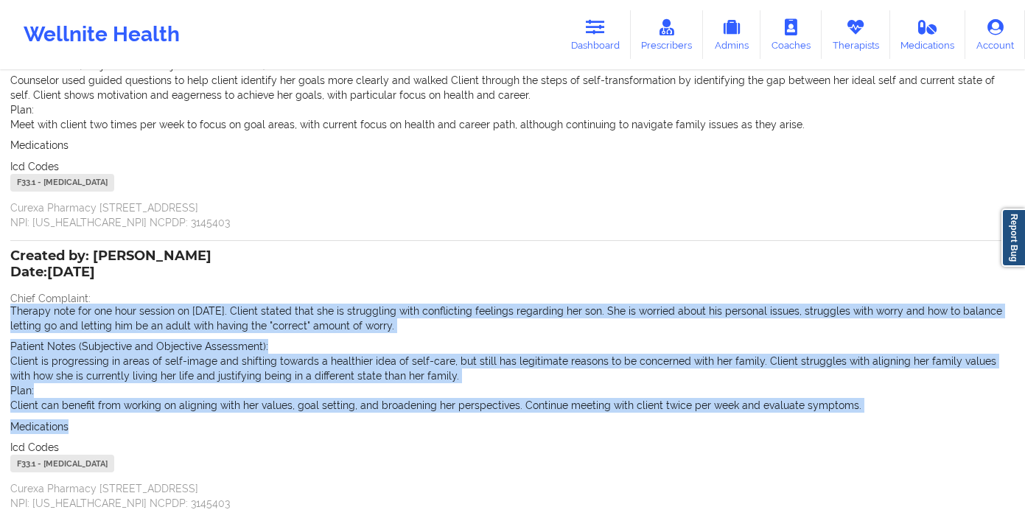
click at [242, 304] on p "Therapy note for one hour session on [DATE]. Client stated that she is struggli…" at bounding box center [512, 318] width 1004 height 29
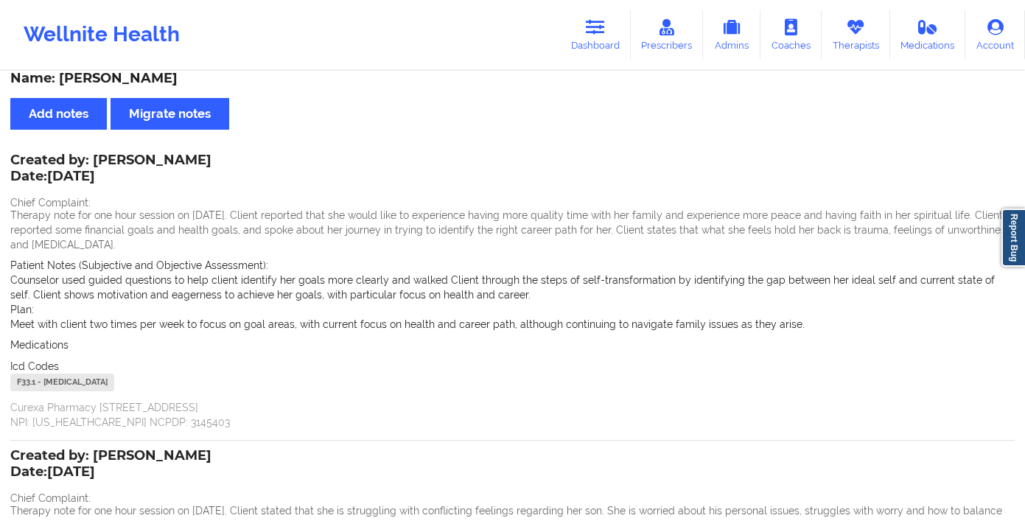
scroll to position [0, 0]
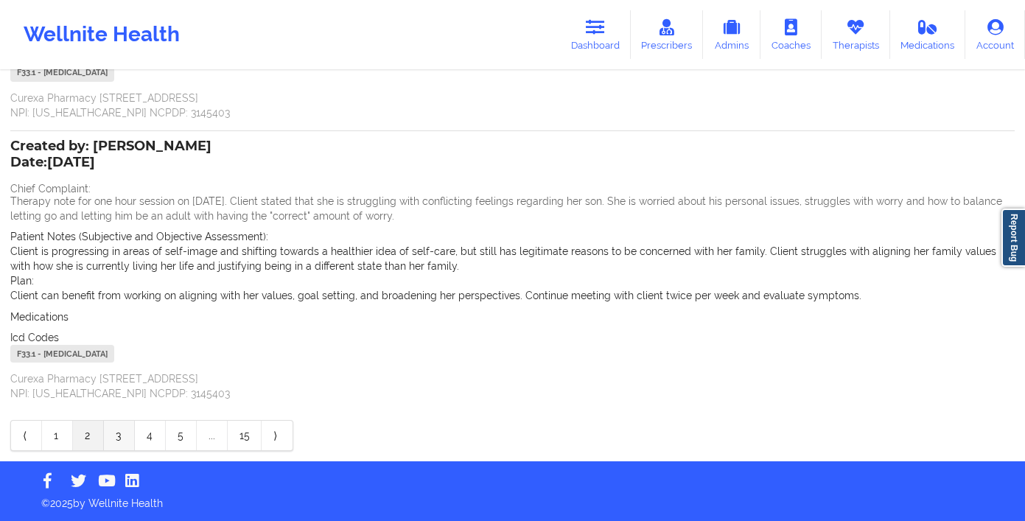
click at [122, 438] on link "3" at bounding box center [119, 435] width 31 height 29
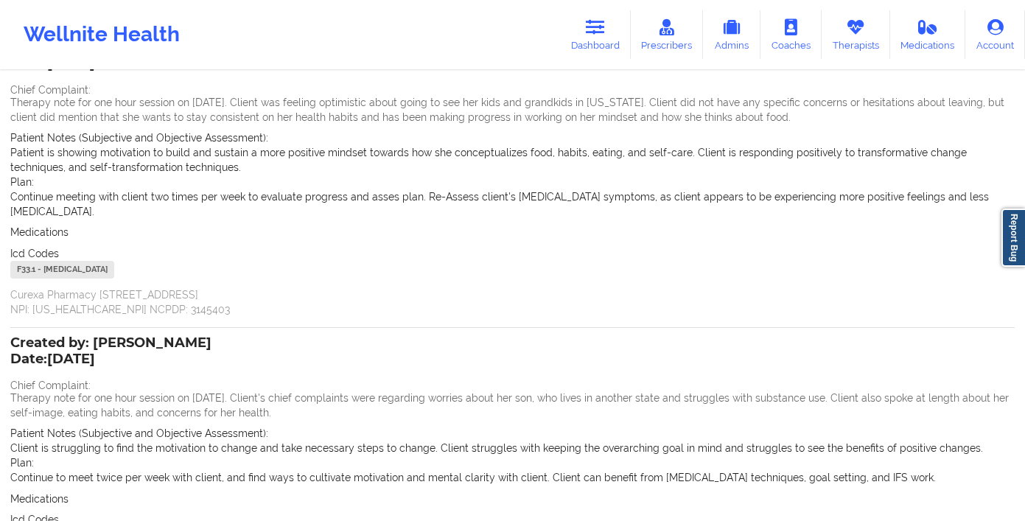
scroll to position [290, 0]
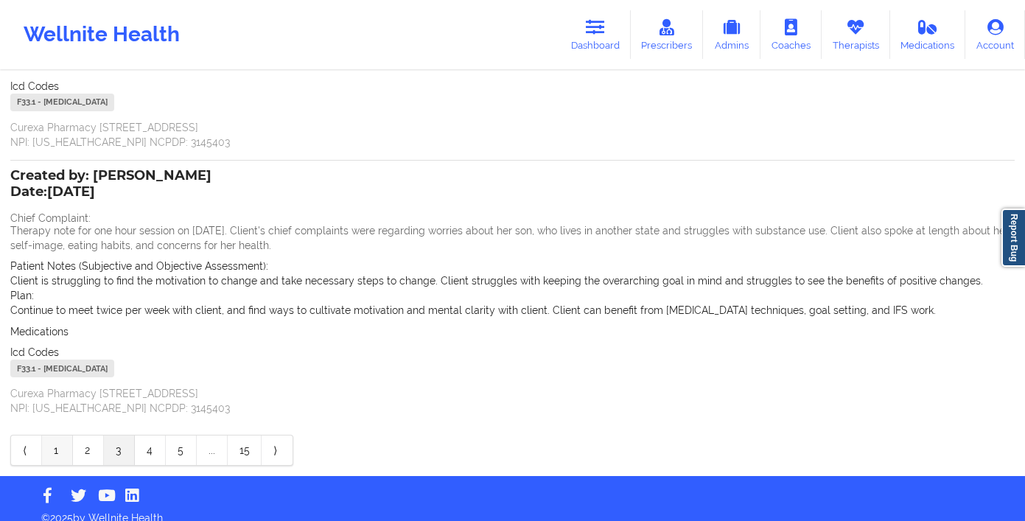
click at [70, 441] on link "1" at bounding box center [57, 449] width 31 height 29
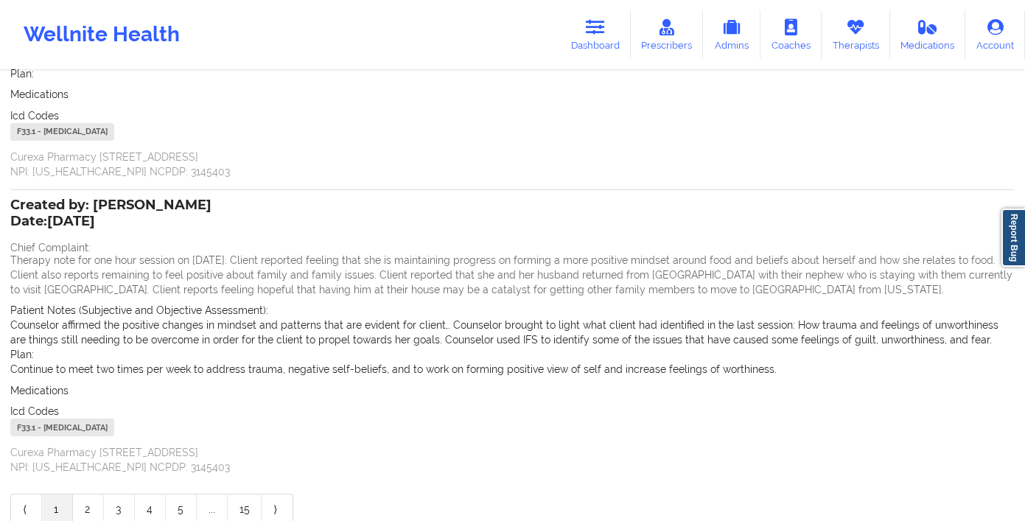
scroll to position [174, 0]
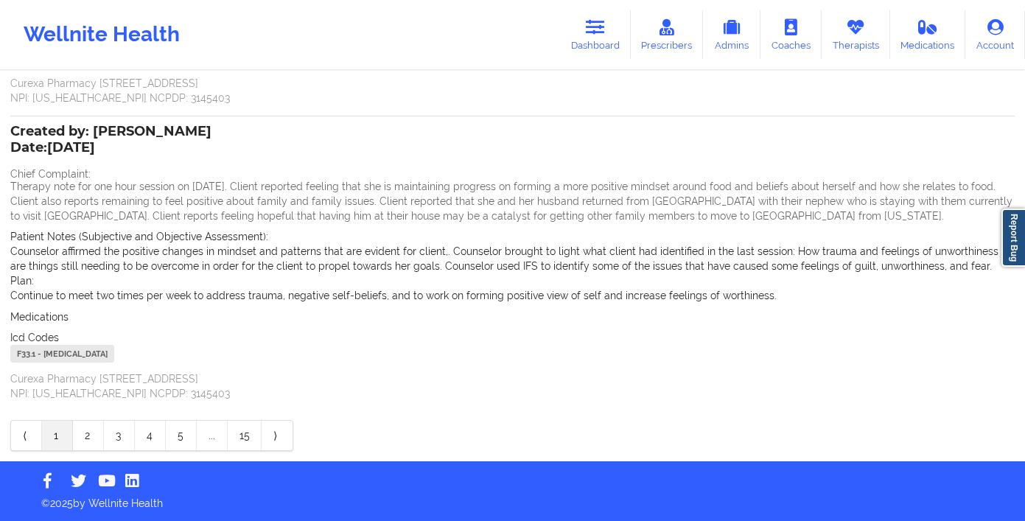
click at [160, 438] on link "4" at bounding box center [150, 435] width 31 height 29
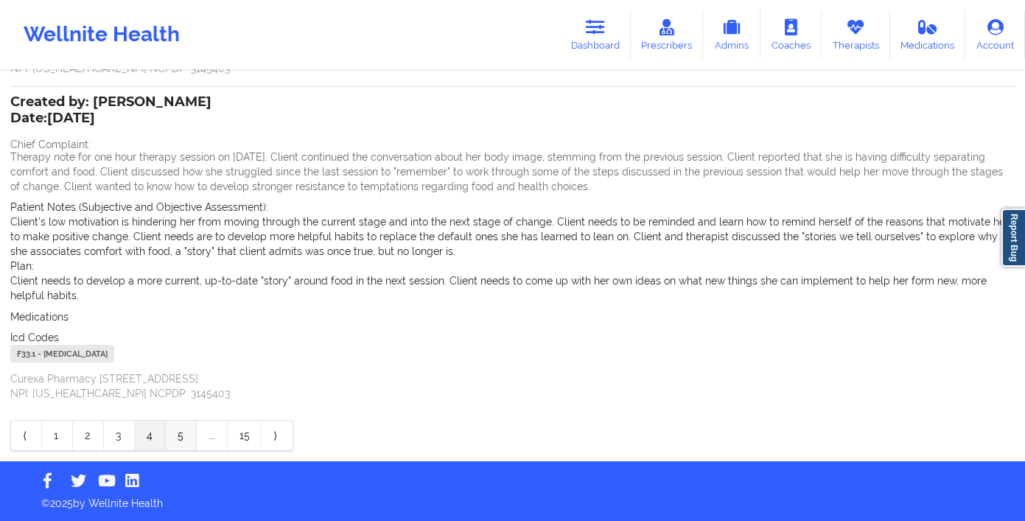
click at [180, 435] on link "5" at bounding box center [181, 435] width 31 height 29
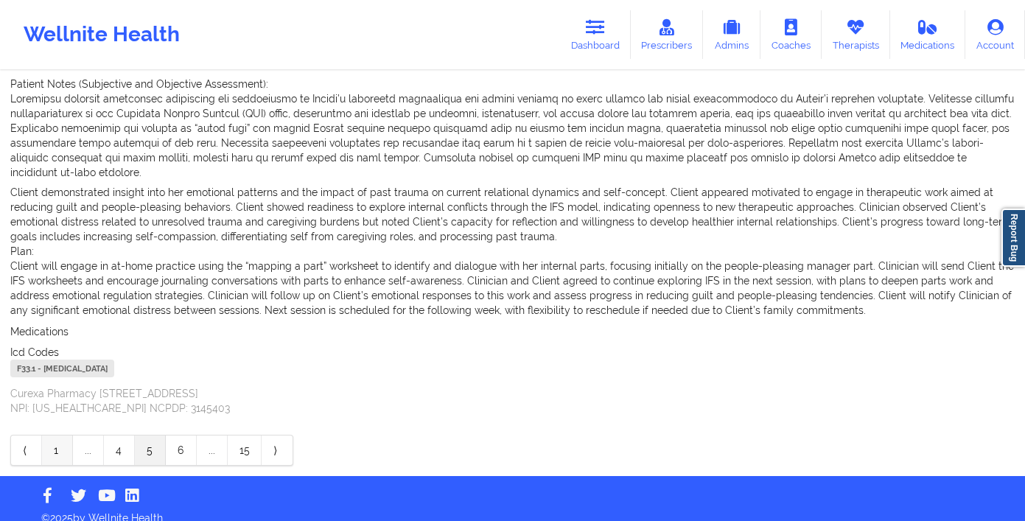
click at [49, 435] on link "1" at bounding box center [57, 449] width 31 height 29
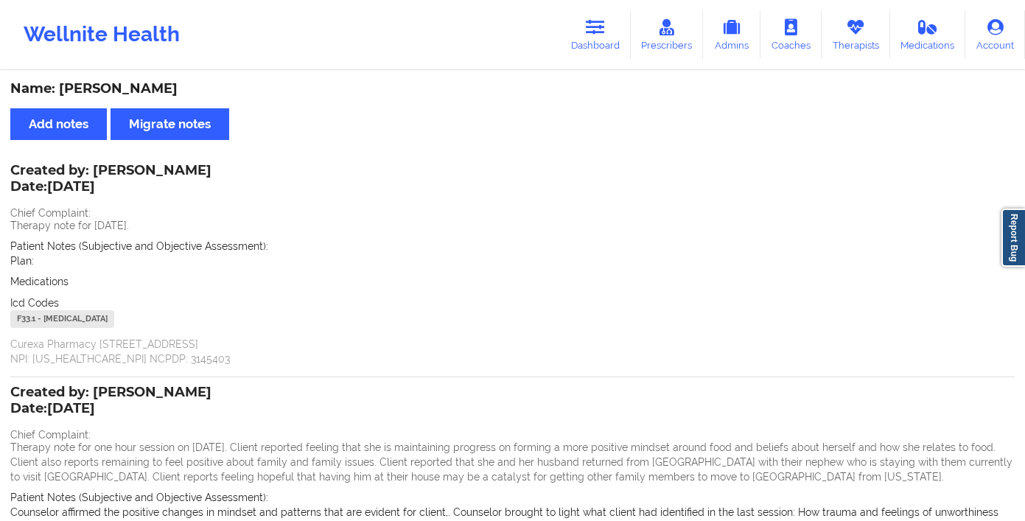
scroll to position [261, 0]
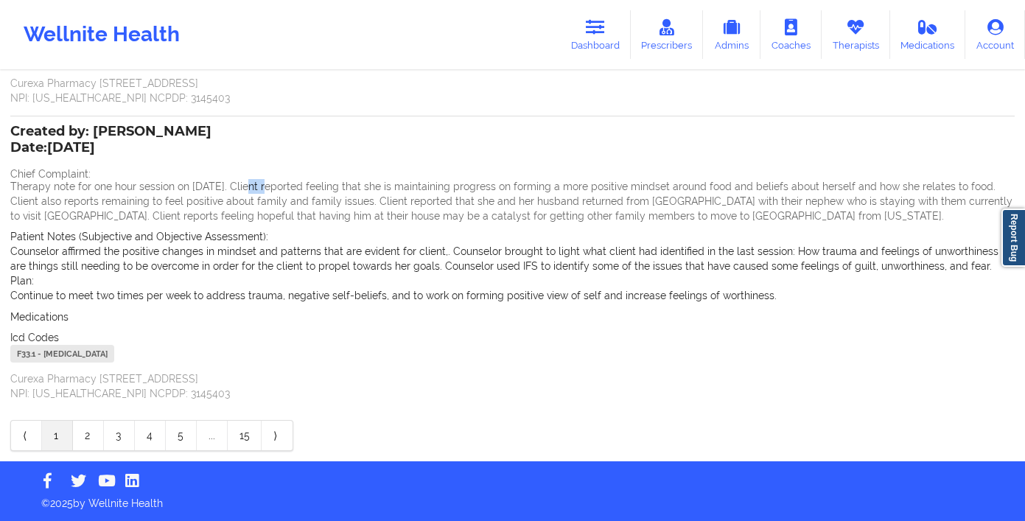
drag, startPoint x: 245, startPoint y: 190, endPoint x: 267, endPoint y: 184, distance: 22.9
click at [267, 184] on p "Therapy note for one hour session on [DATE]. Client reported feeling that she i…" at bounding box center [512, 201] width 1004 height 44
drag, startPoint x: 58, startPoint y: 181, endPoint x: 179, endPoint y: 184, distance: 120.9
click at [179, 184] on p "Therapy note for one hour session on [DATE]. Client reported feeling that she i…" at bounding box center [512, 201] width 1004 height 44
drag, startPoint x: 193, startPoint y: 186, endPoint x: 226, endPoint y: 186, distance: 33.2
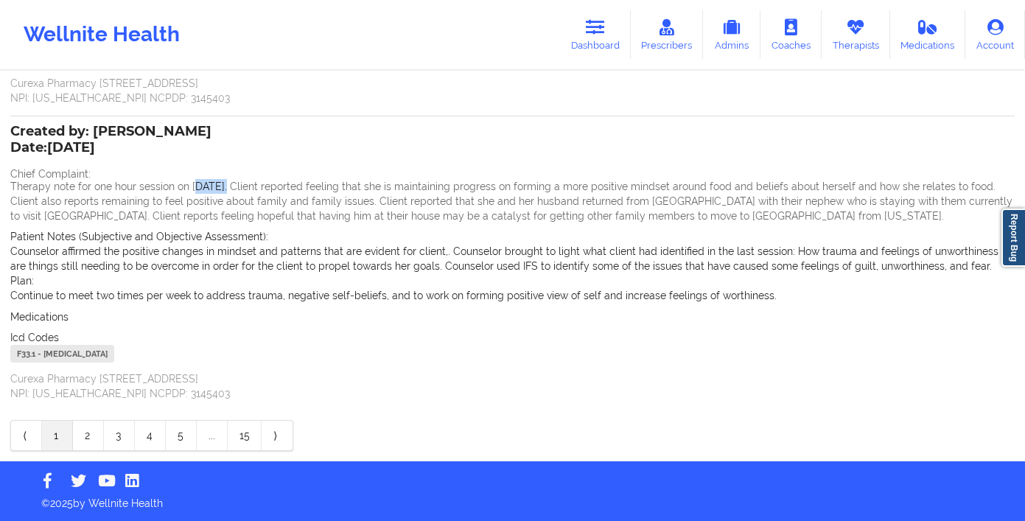
click at [226, 186] on p "Therapy note for one hour session on [DATE]. Client reported feeling that she i…" at bounding box center [512, 201] width 1004 height 44
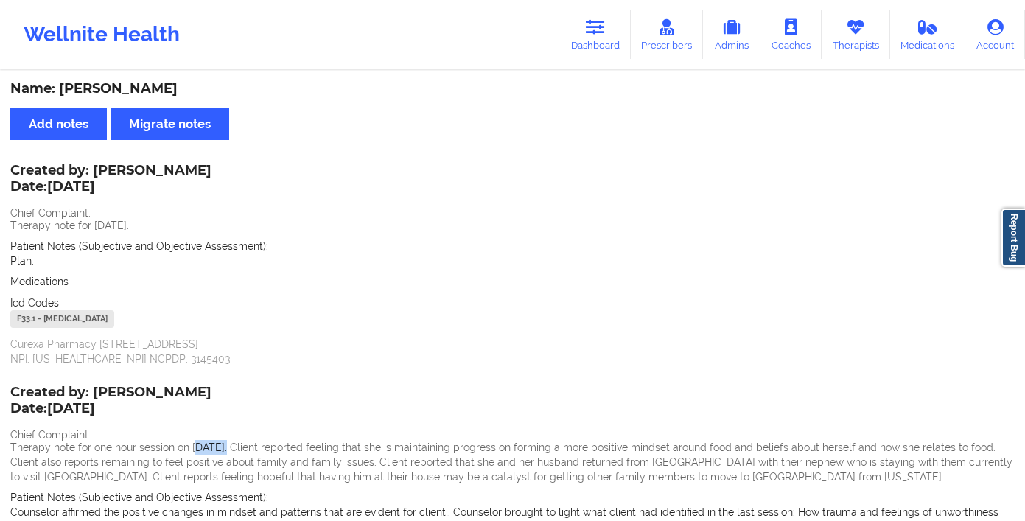
scroll to position [139, 0]
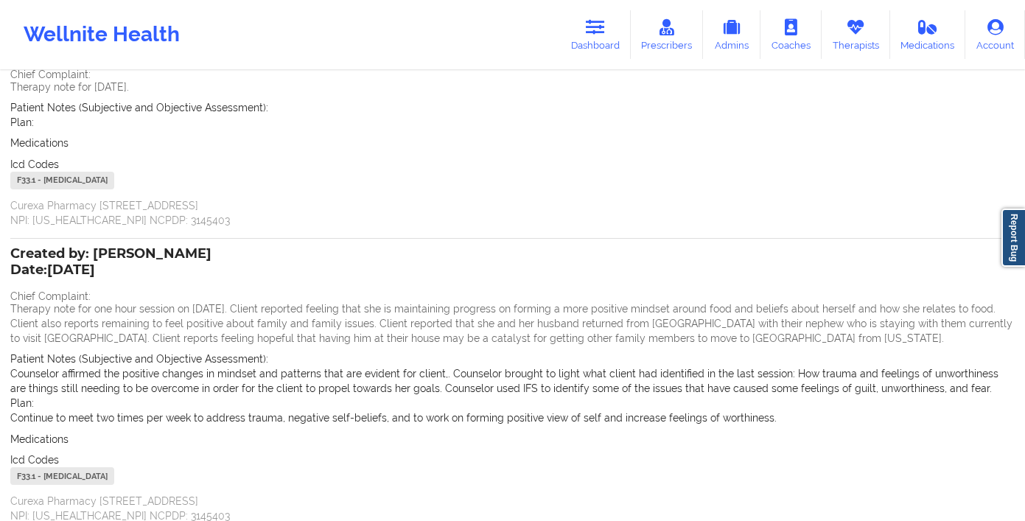
click at [207, 354] on span "Patient Notes (Subjective and Objective Assessment):" at bounding box center [139, 359] width 258 height 12
click at [594, 28] on icon at bounding box center [595, 27] width 19 height 16
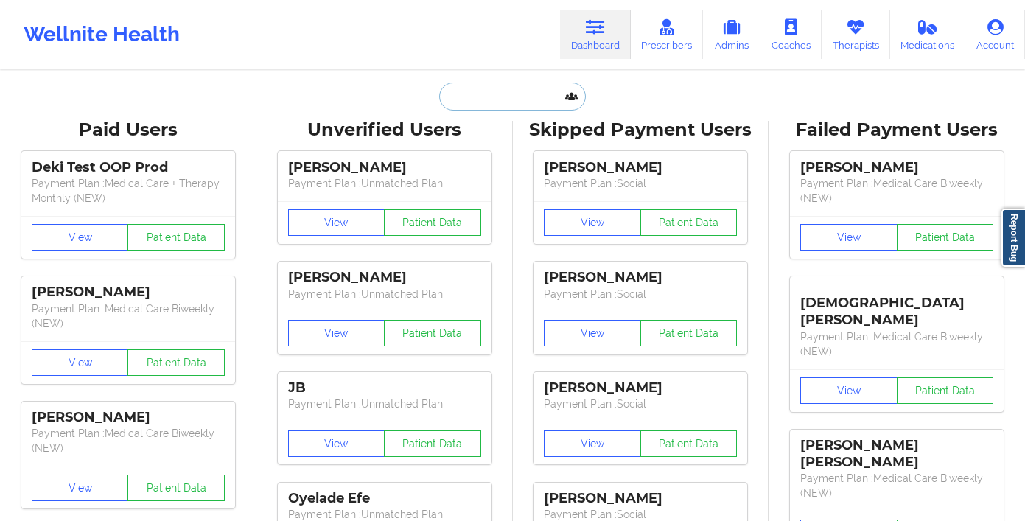
click at [509, 106] on input "text" at bounding box center [512, 97] width 146 height 28
click at [473, 92] on input "text" at bounding box center [512, 97] width 146 height 28
paste input "[EMAIL_ADDRESS][DOMAIN_NAME]"
type input "[EMAIL_ADDRESS][DOMAIN_NAME]"
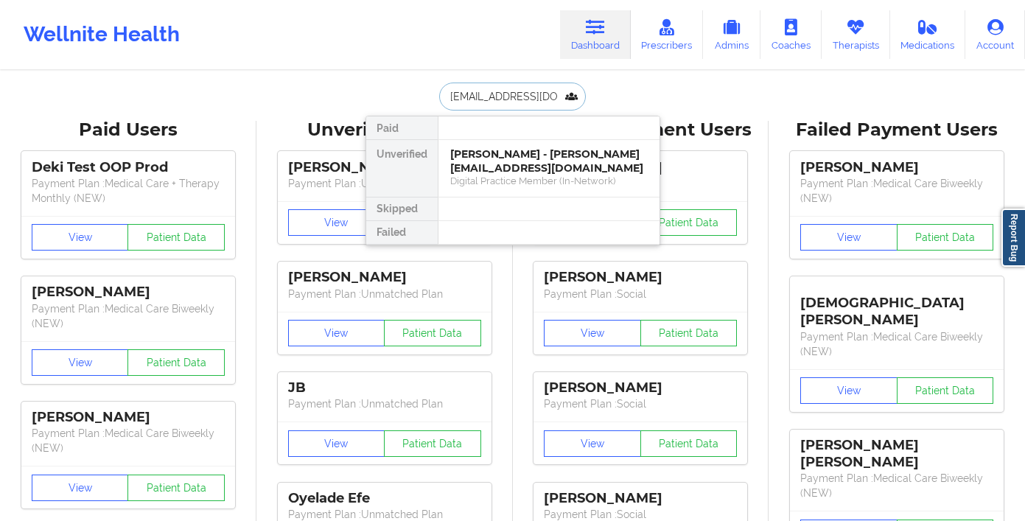
scroll to position [0, 16]
click at [501, 175] on div "Social" at bounding box center [548, 181] width 197 height 13
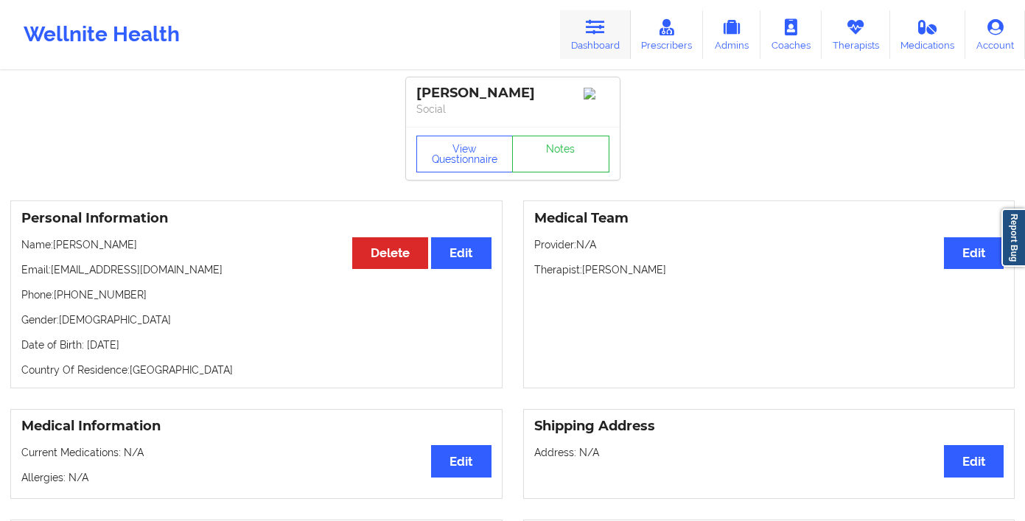
click at [611, 41] on link "Dashboard" at bounding box center [595, 34] width 71 height 49
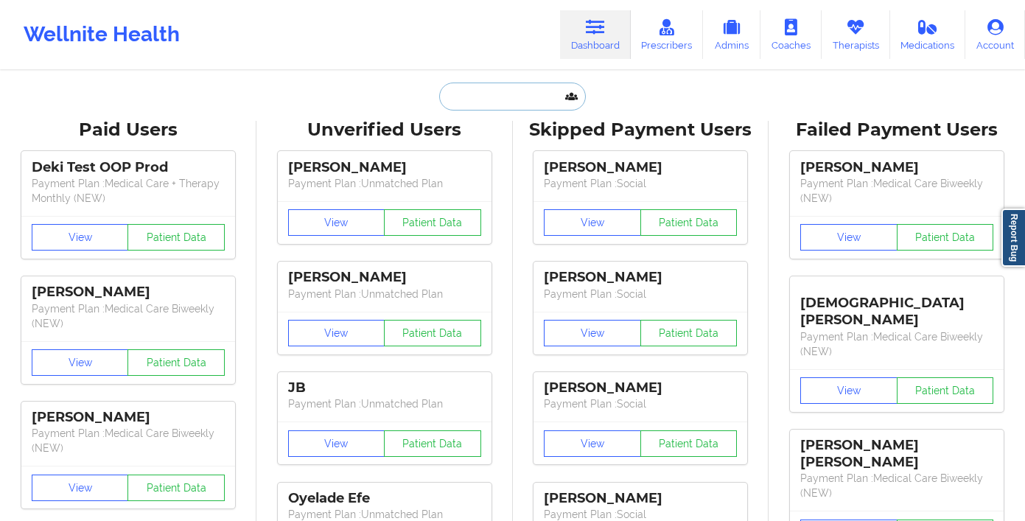
click at [502, 103] on input "text" at bounding box center [512, 97] width 146 height 28
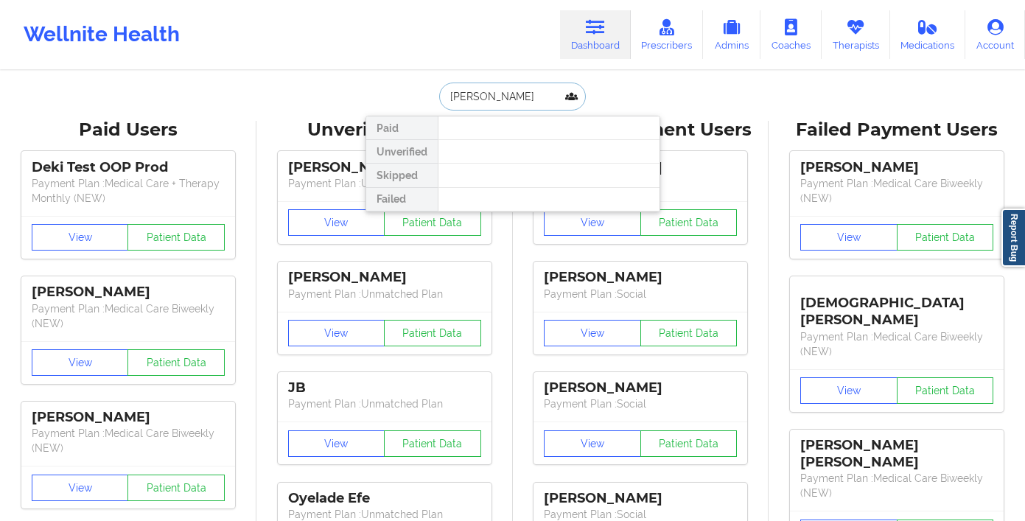
drag, startPoint x: 495, startPoint y: 97, endPoint x: 427, endPoint y: 96, distance: 68.5
click at [423, 97] on div "[PERSON_NAME] wo Paid Unverified Skipped Failed" at bounding box center [512, 97] width 295 height 28
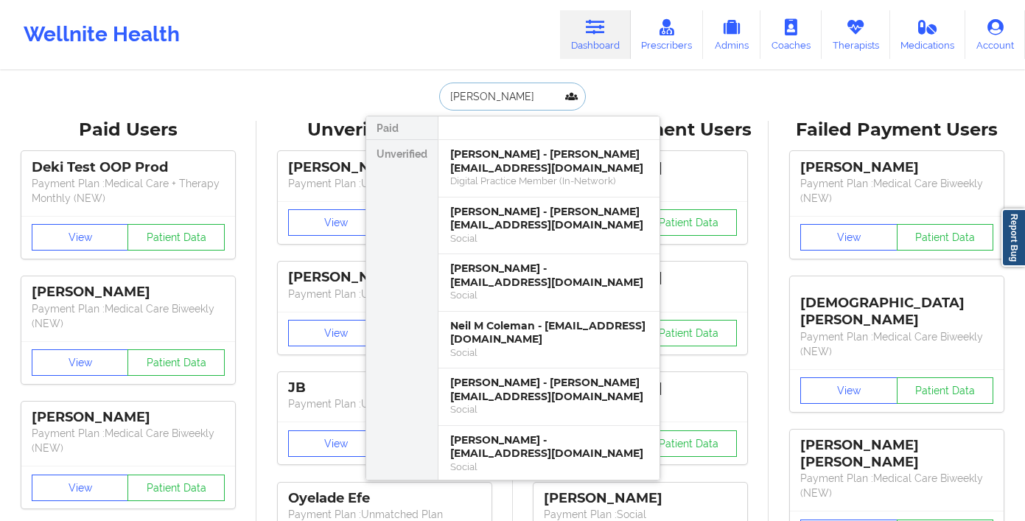
type input "[PERSON_NAME]"
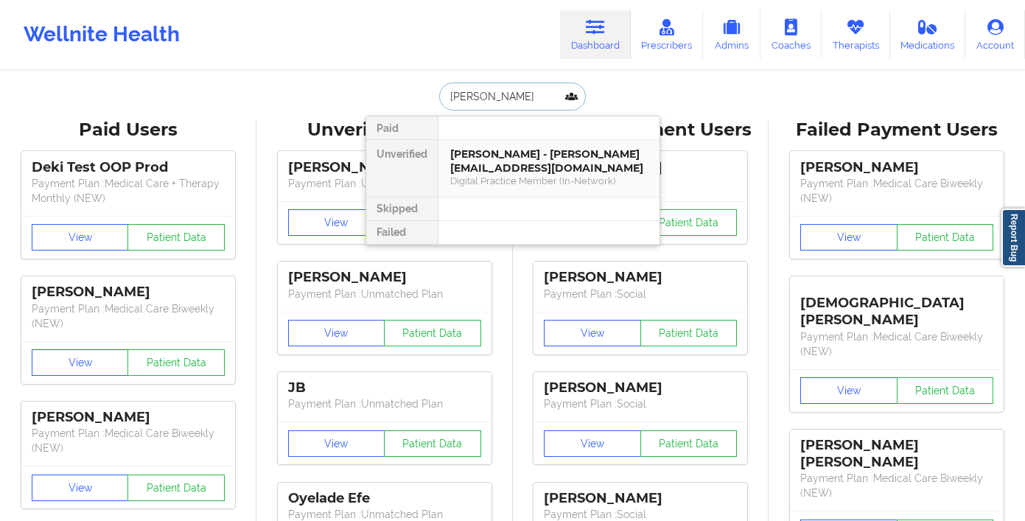
click at [530, 183] on div "Digital Practice Member (In-Network)" at bounding box center [548, 181] width 197 height 13
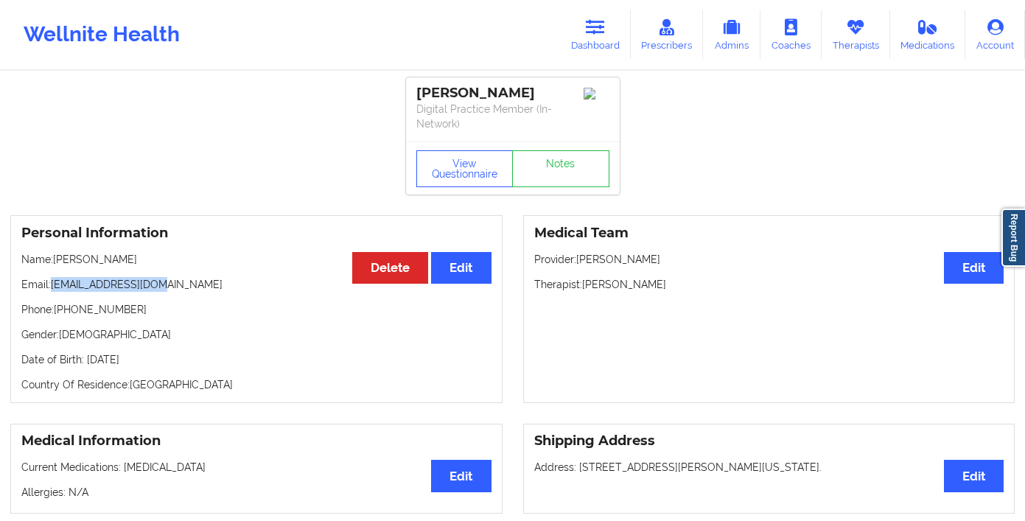
drag, startPoint x: 160, startPoint y: 283, endPoint x: 54, endPoint y: 283, distance: 106.1
click at [54, 283] on p "Email: [EMAIL_ADDRESS][DOMAIN_NAME]" at bounding box center [256, 284] width 470 height 15
copy p "[EMAIL_ADDRESS][DOMAIN_NAME]"
click at [687, 46] on link "Prescribers" at bounding box center [667, 34] width 73 height 49
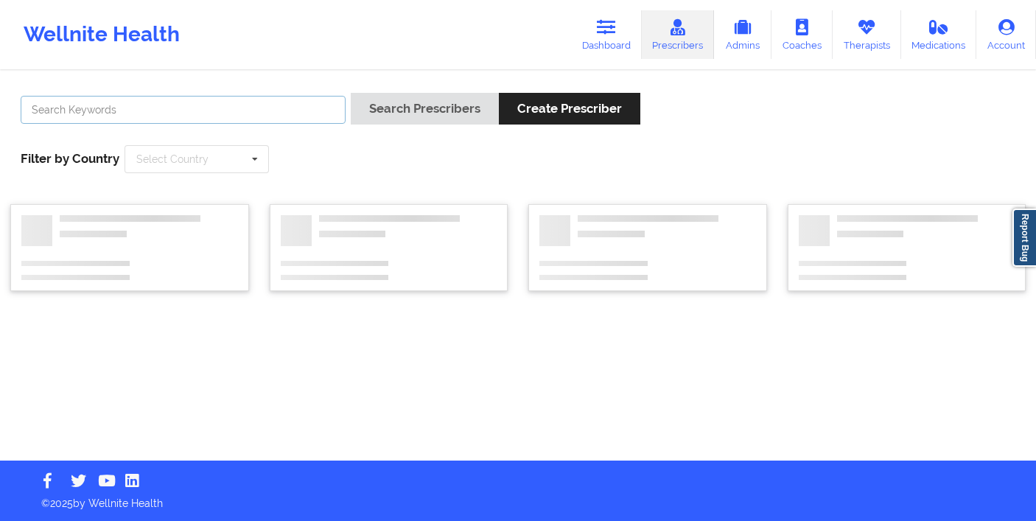
click at [253, 115] on input "text" at bounding box center [183, 110] width 325 height 28
type input "[PERSON_NAME]"
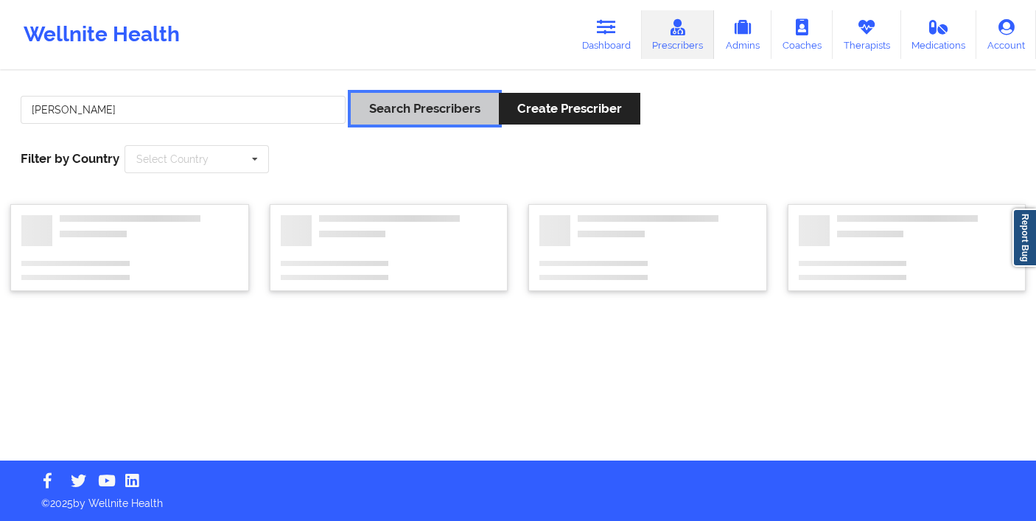
click at [369, 116] on button "Search Prescribers" at bounding box center [425, 109] width 148 height 32
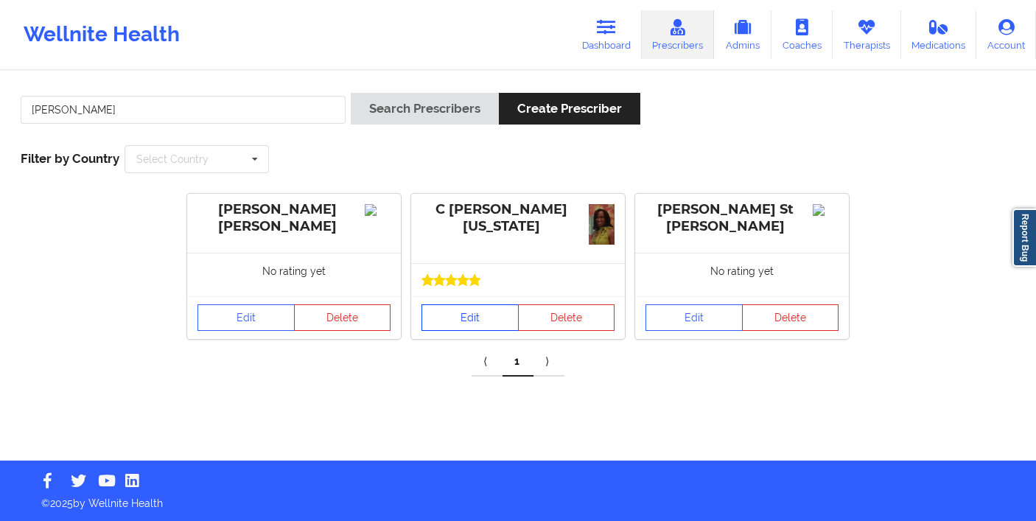
click at [472, 306] on link "Edit" at bounding box center [469, 317] width 97 height 27
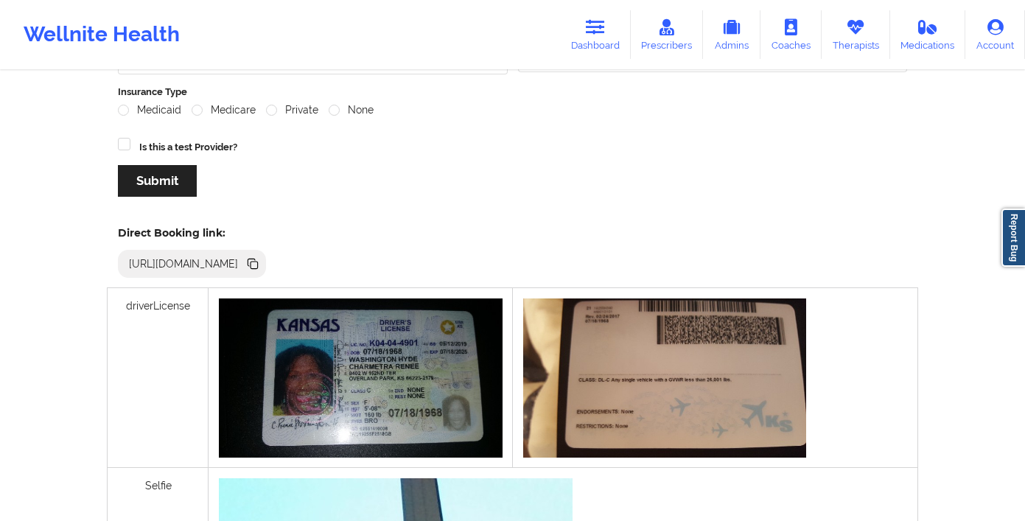
scroll to position [312, 0]
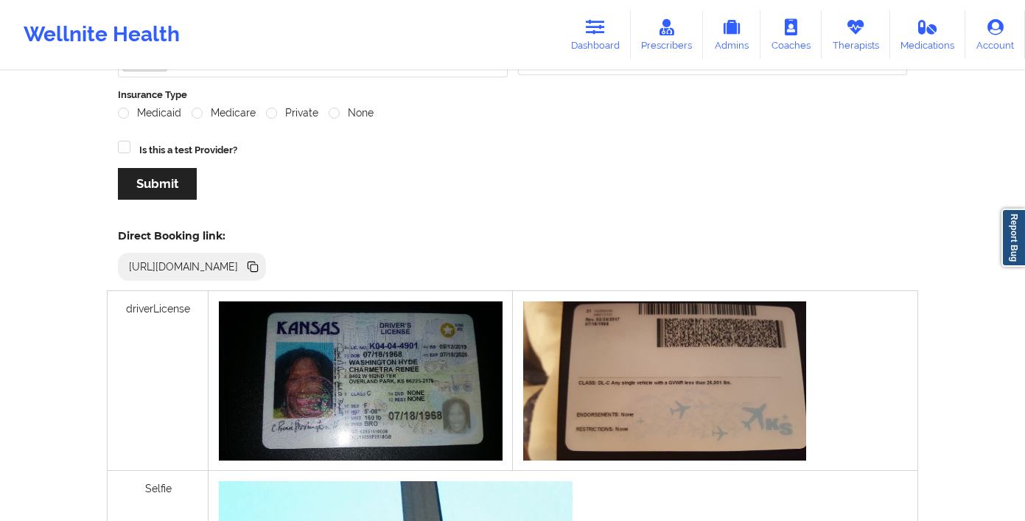
click at [261, 259] on icon at bounding box center [253, 267] width 16 height 16
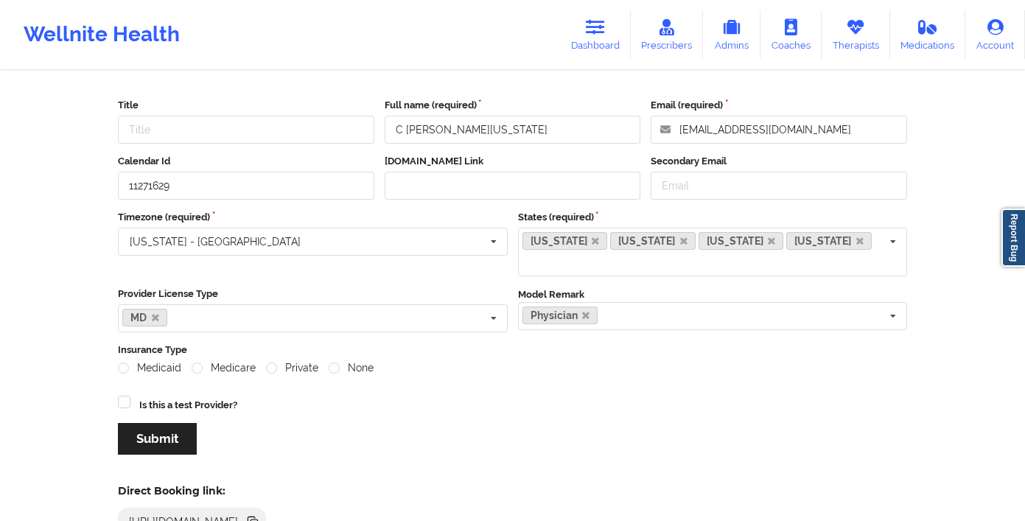
scroll to position [0, 0]
